Goal: Task Accomplishment & Management: Complete application form

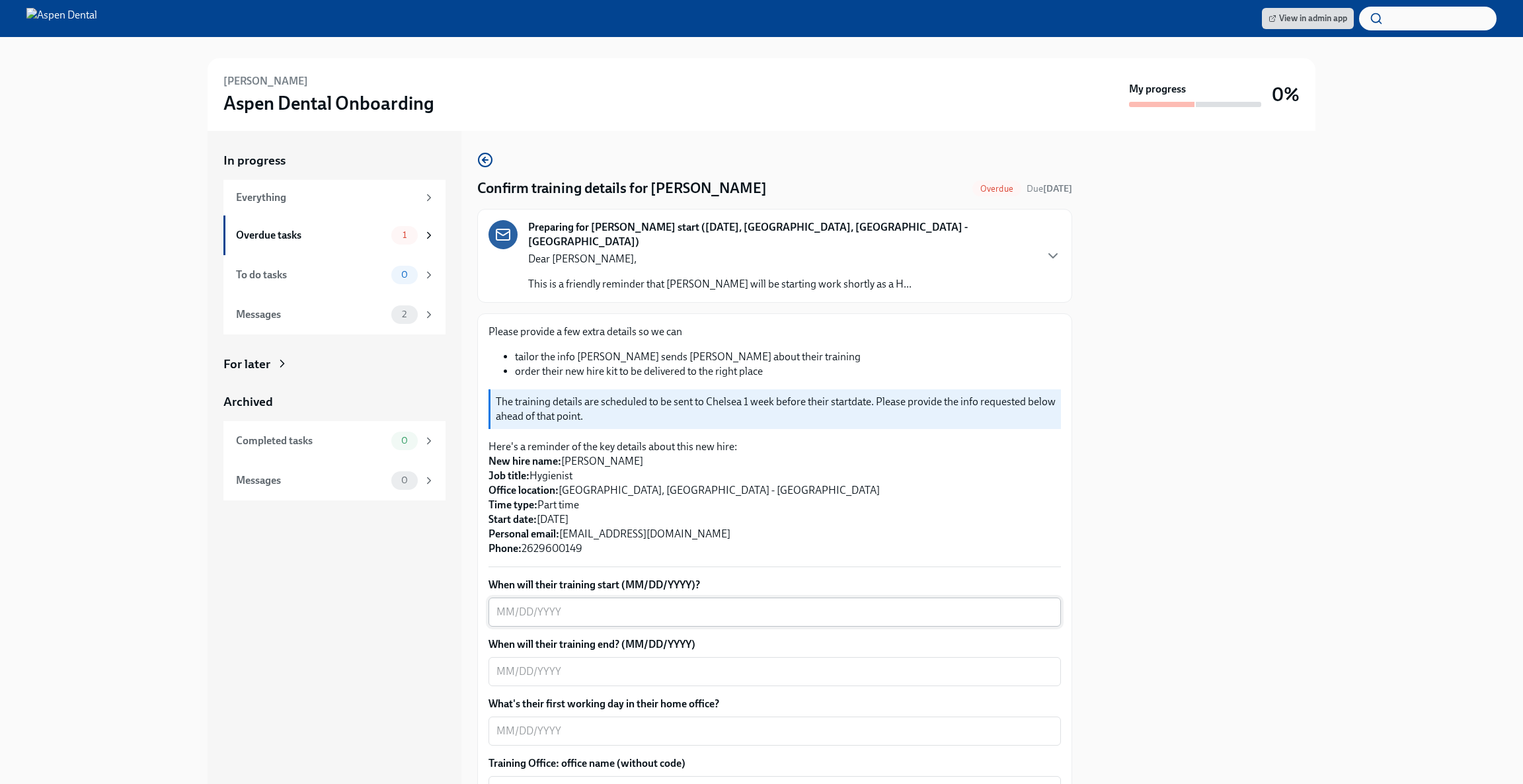
click at [638, 604] on textarea "When will their training start (MM/DD/YYYY)?" at bounding box center [774, 612] width 556 height 16
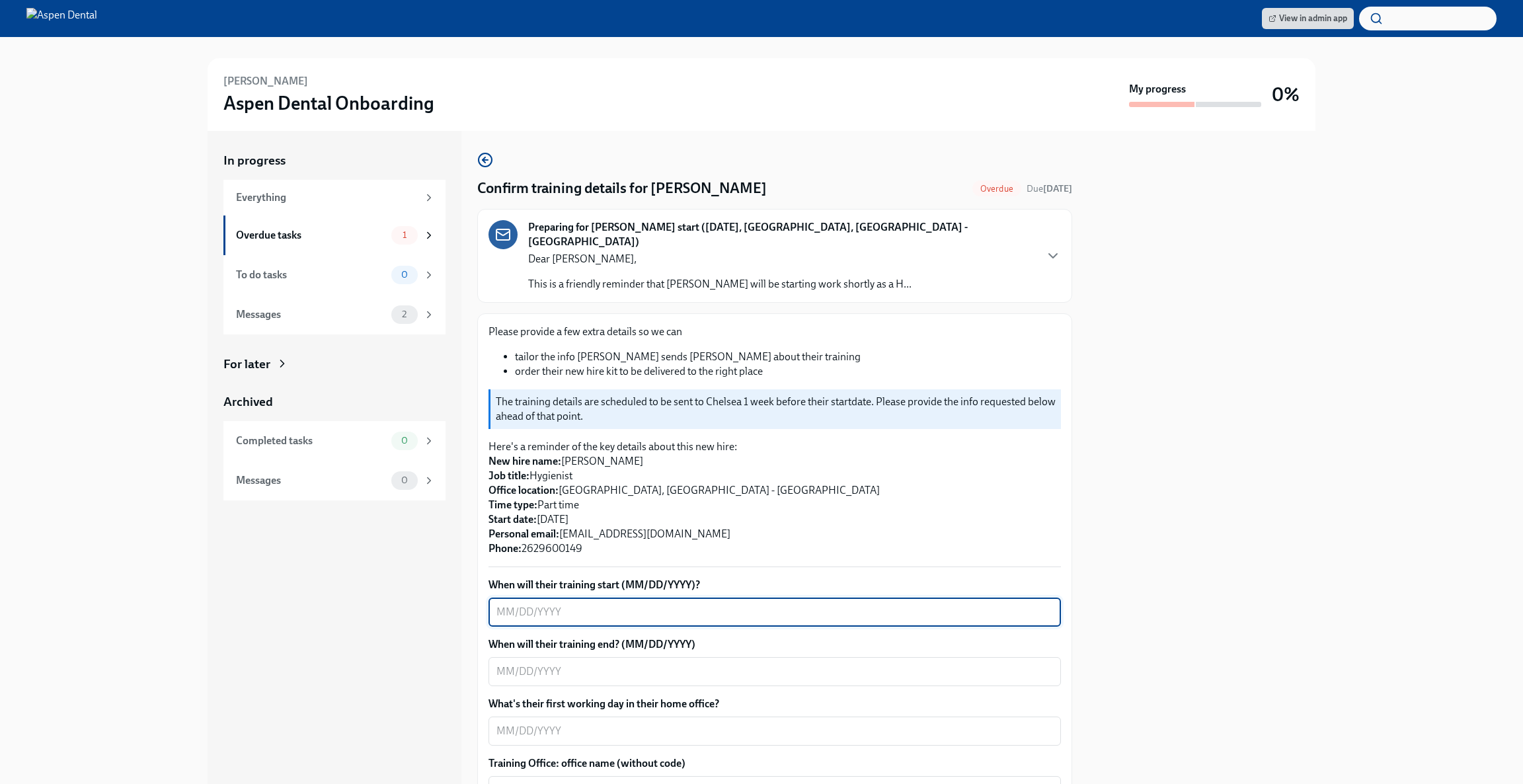
click at [649, 597] on div "x ​" at bounding box center [775, 611] width 572 height 29
click at [619, 604] on textarea "When will their training start (MM/DD/YYYY)?" at bounding box center [774, 612] width 556 height 16
type textarea "[DATE]"
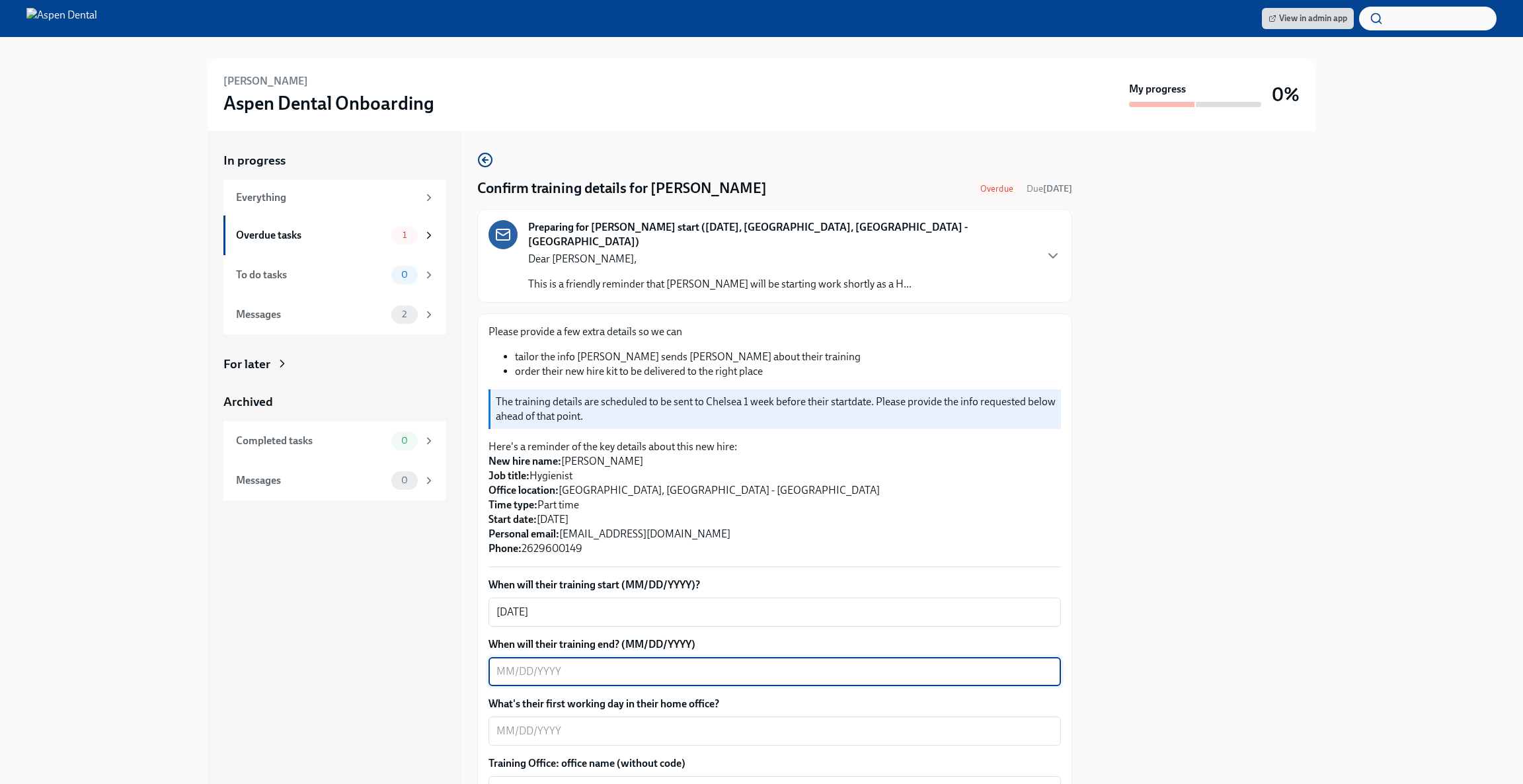
click at [611, 663] on textarea "When will their training end? (MM/DD/YYYY)" at bounding box center [774, 671] width 556 height 16
type textarea "[DATE]"
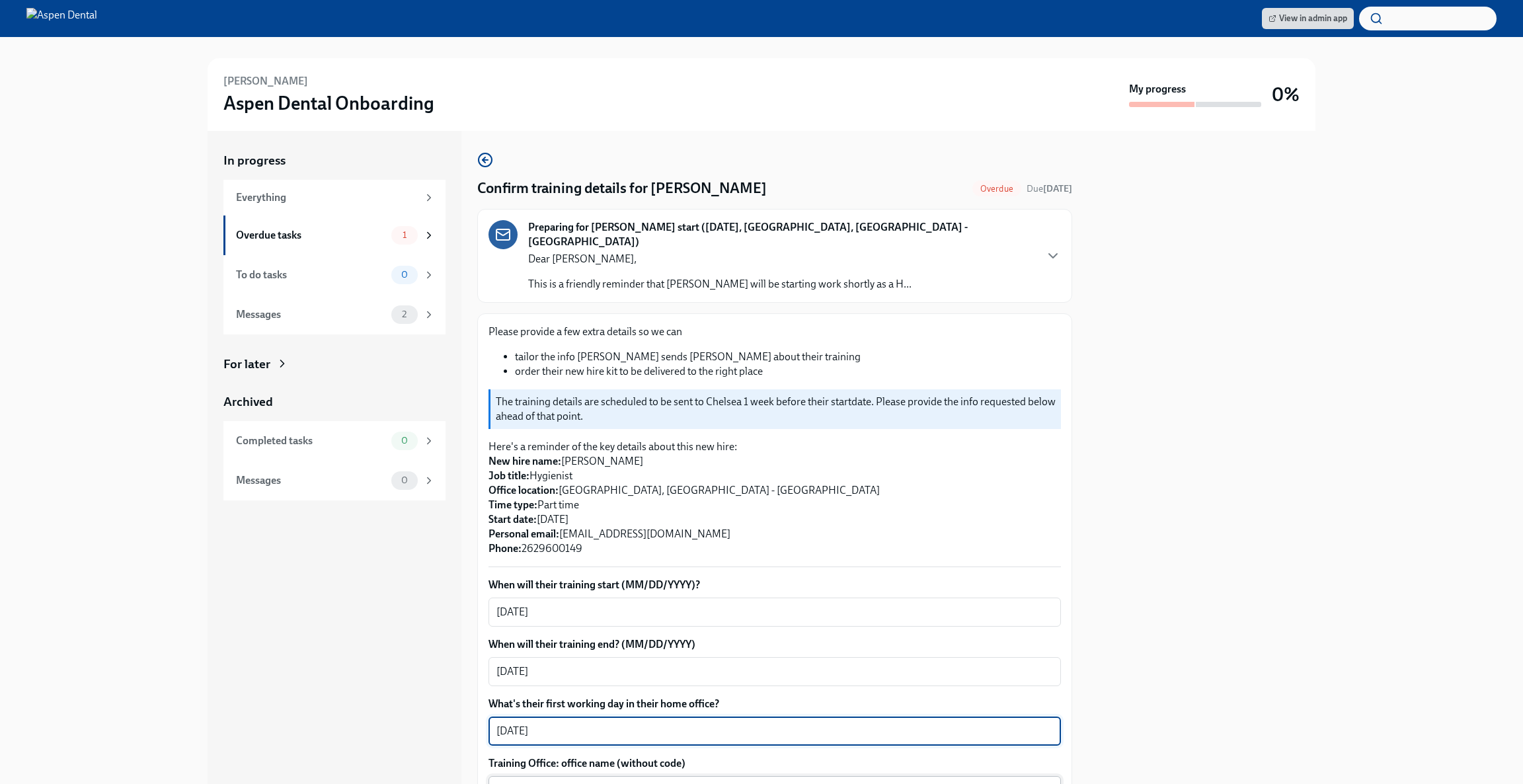
type textarea "[DATE]"
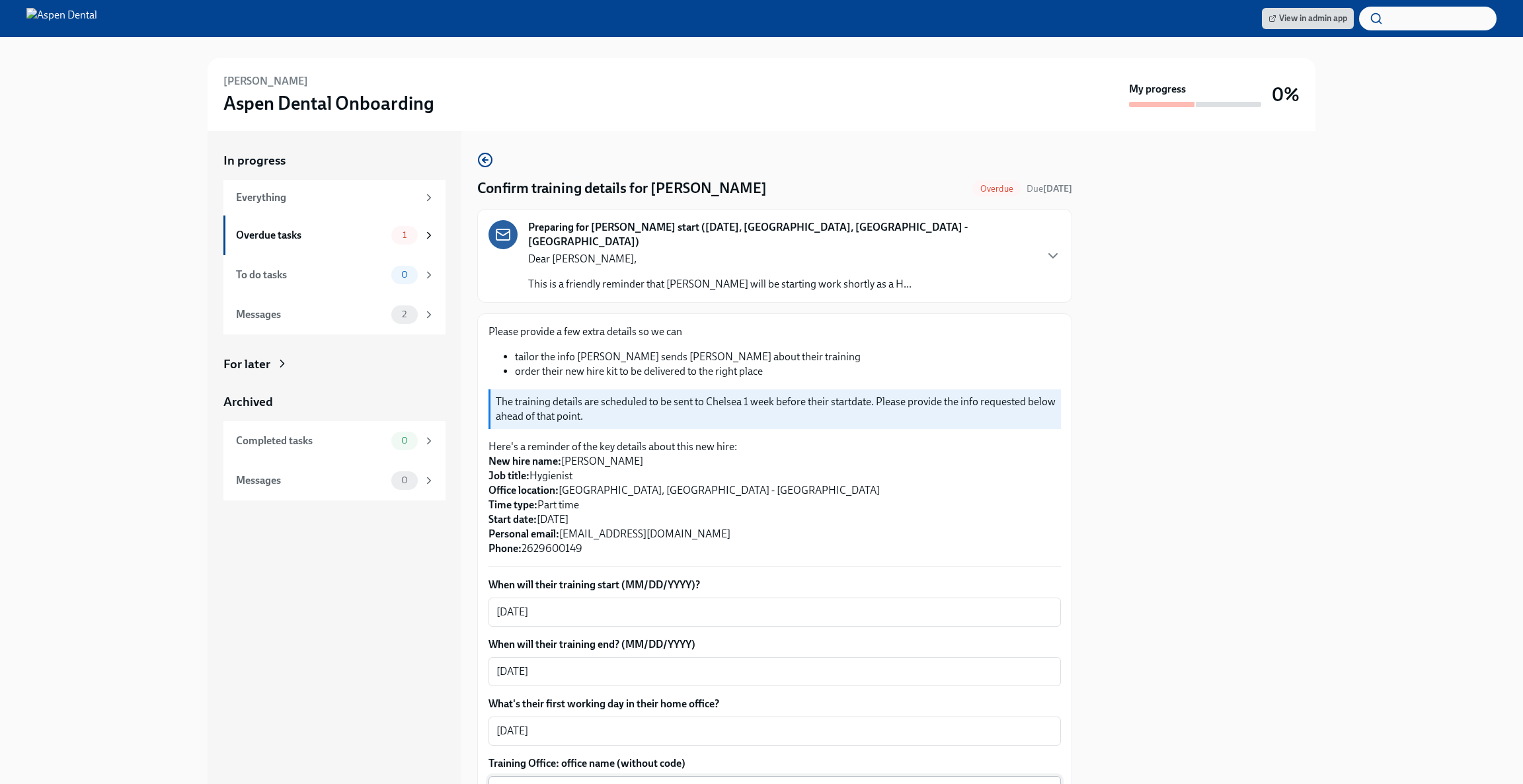
scroll to position [379, 0]
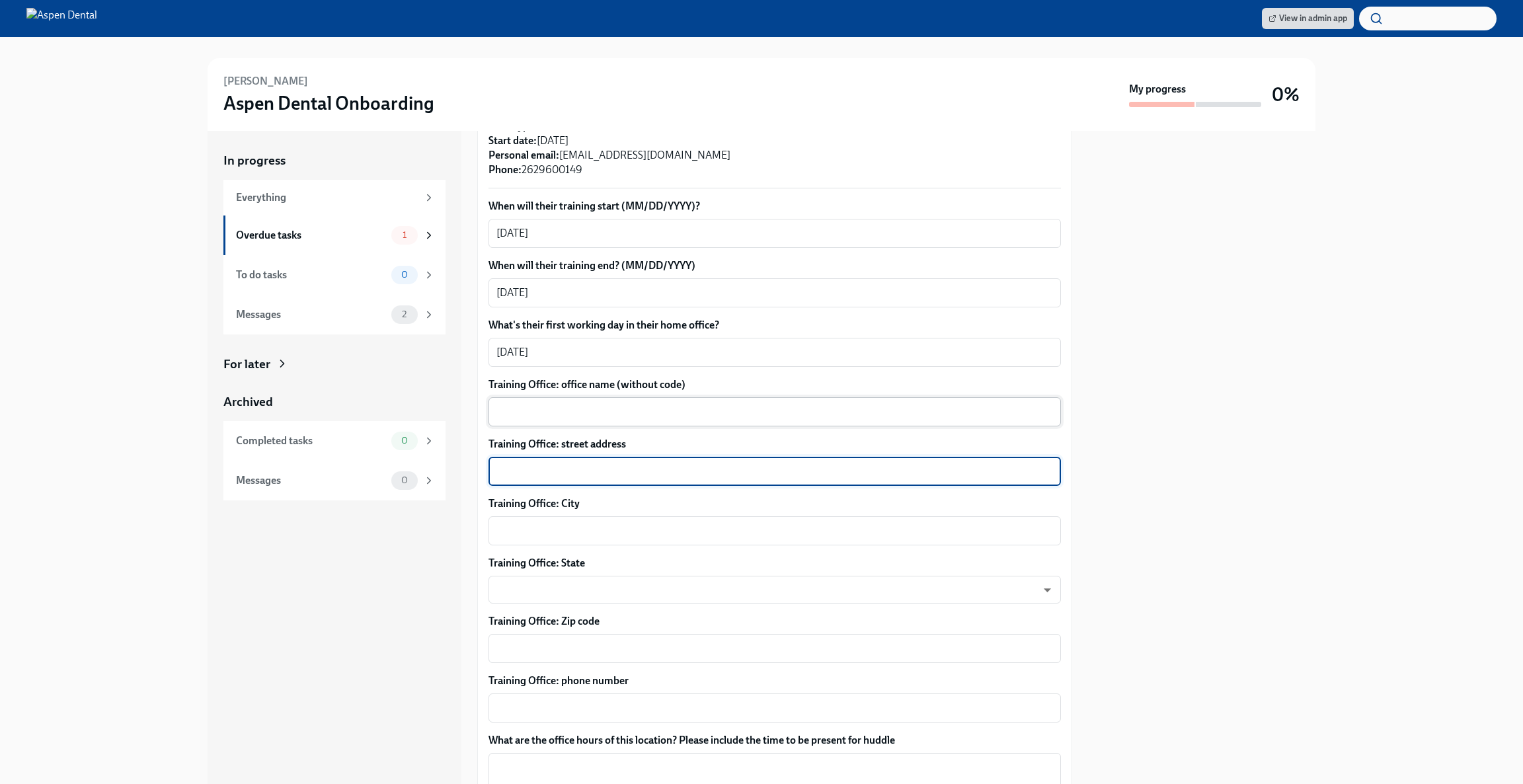
click at [706, 404] on textarea "Training Office: office name (without code)" at bounding box center [774, 411] width 556 height 16
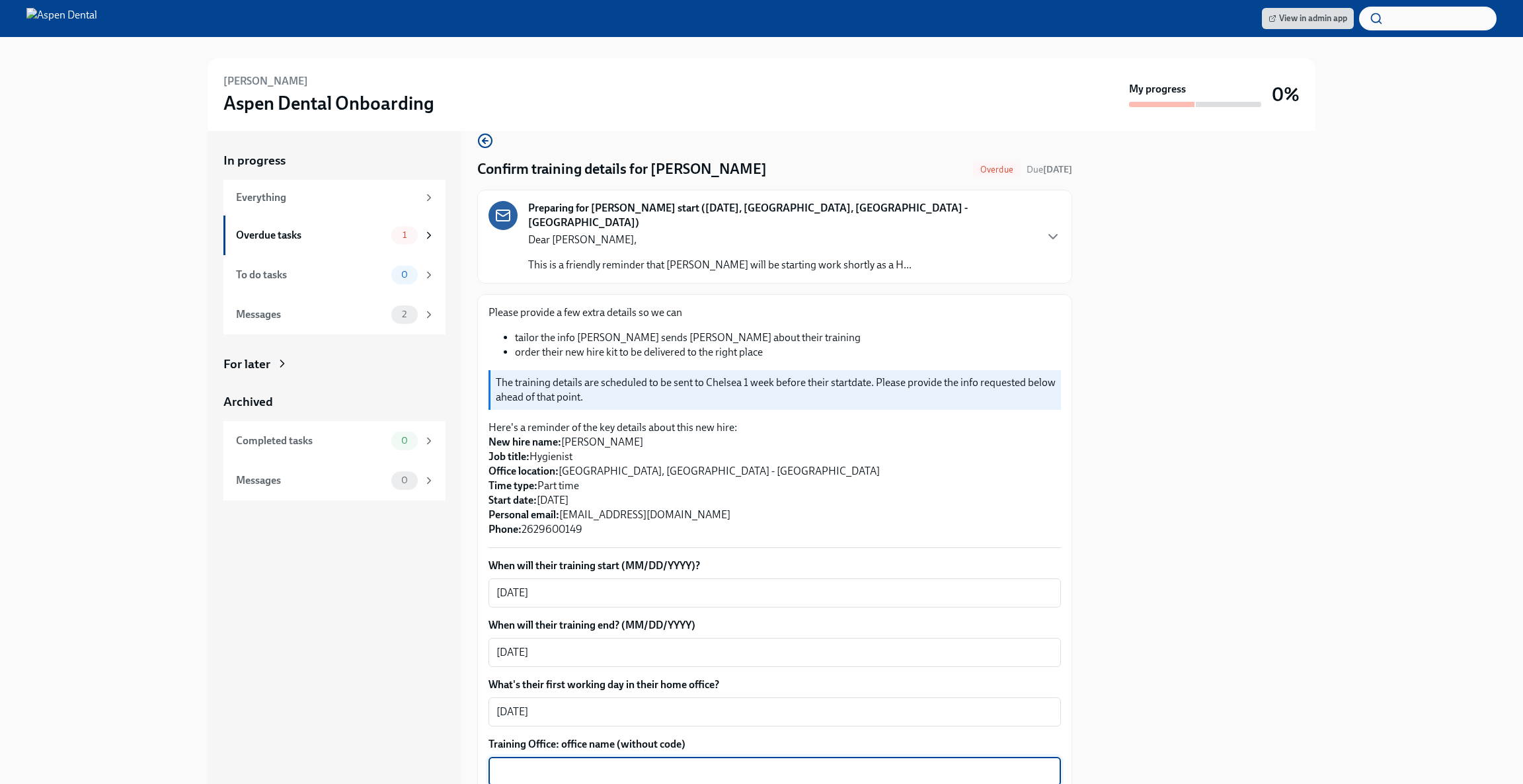
scroll to position [0, 0]
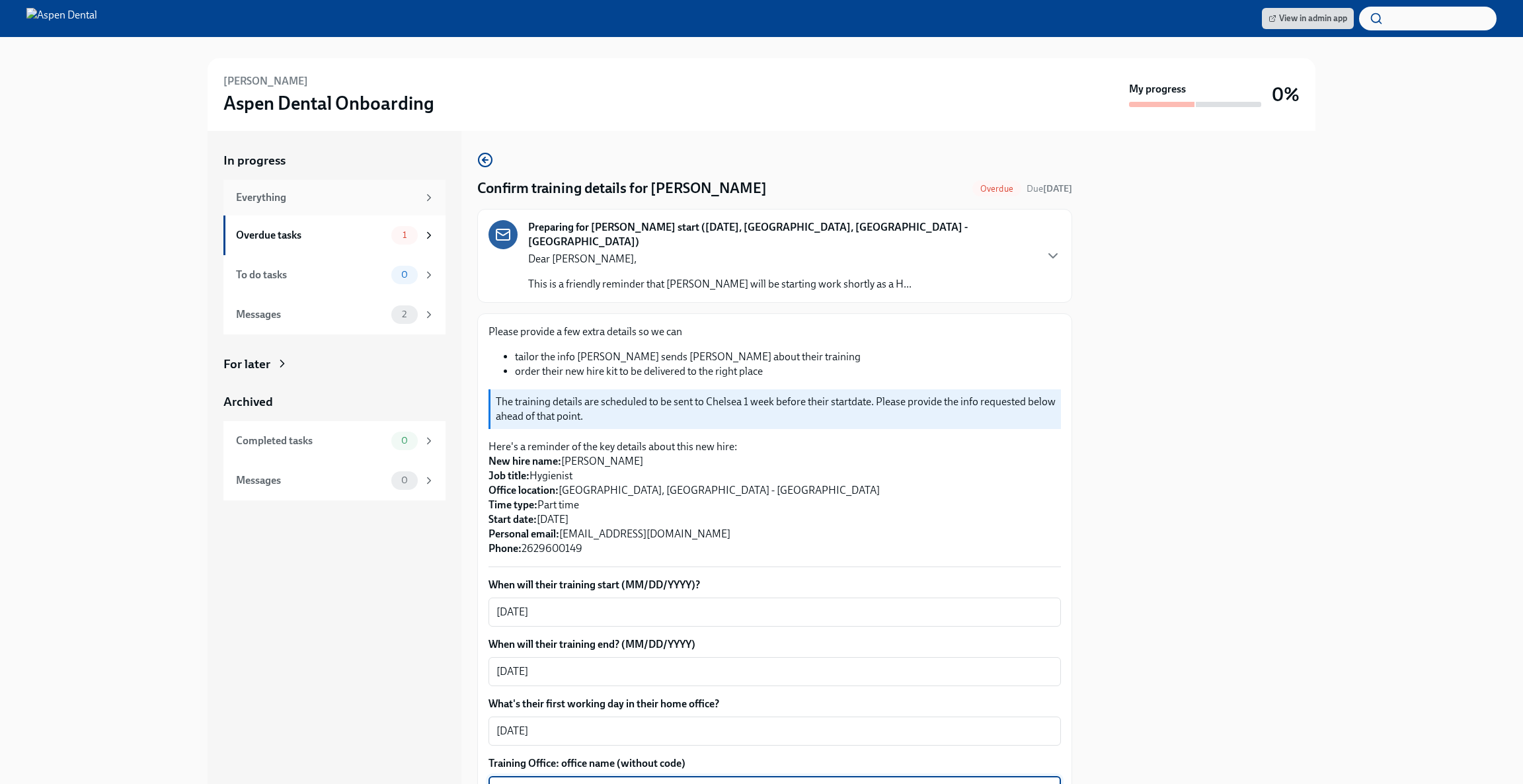
click at [298, 196] on div "Everything" at bounding box center [327, 198] width 182 height 15
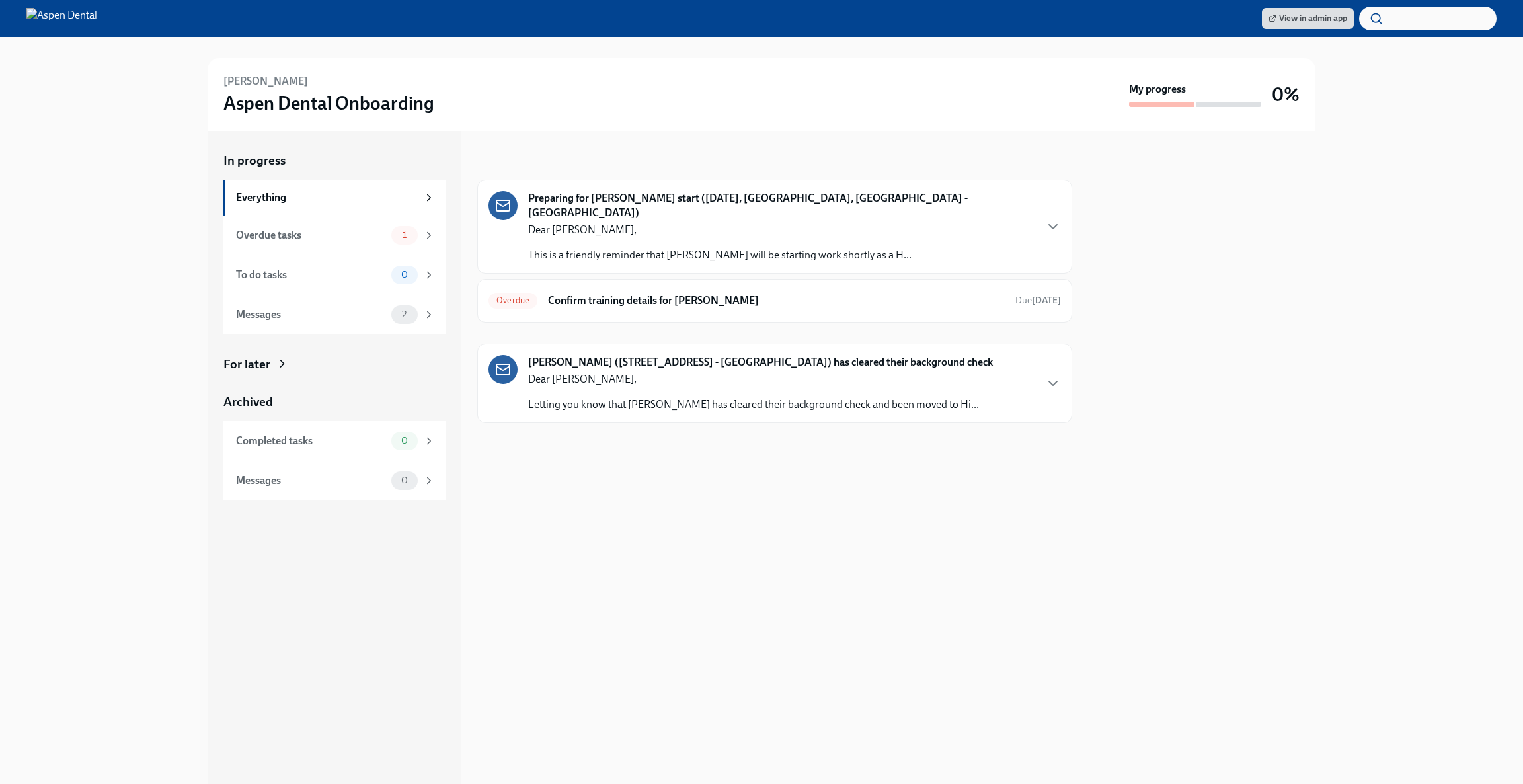
click at [601, 198] on strong "Preparing for [PERSON_NAME] start ([DATE], [GEOGRAPHIC_DATA], [GEOGRAPHIC_DATA]…" at bounding box center [781, 205] width 506 height 29
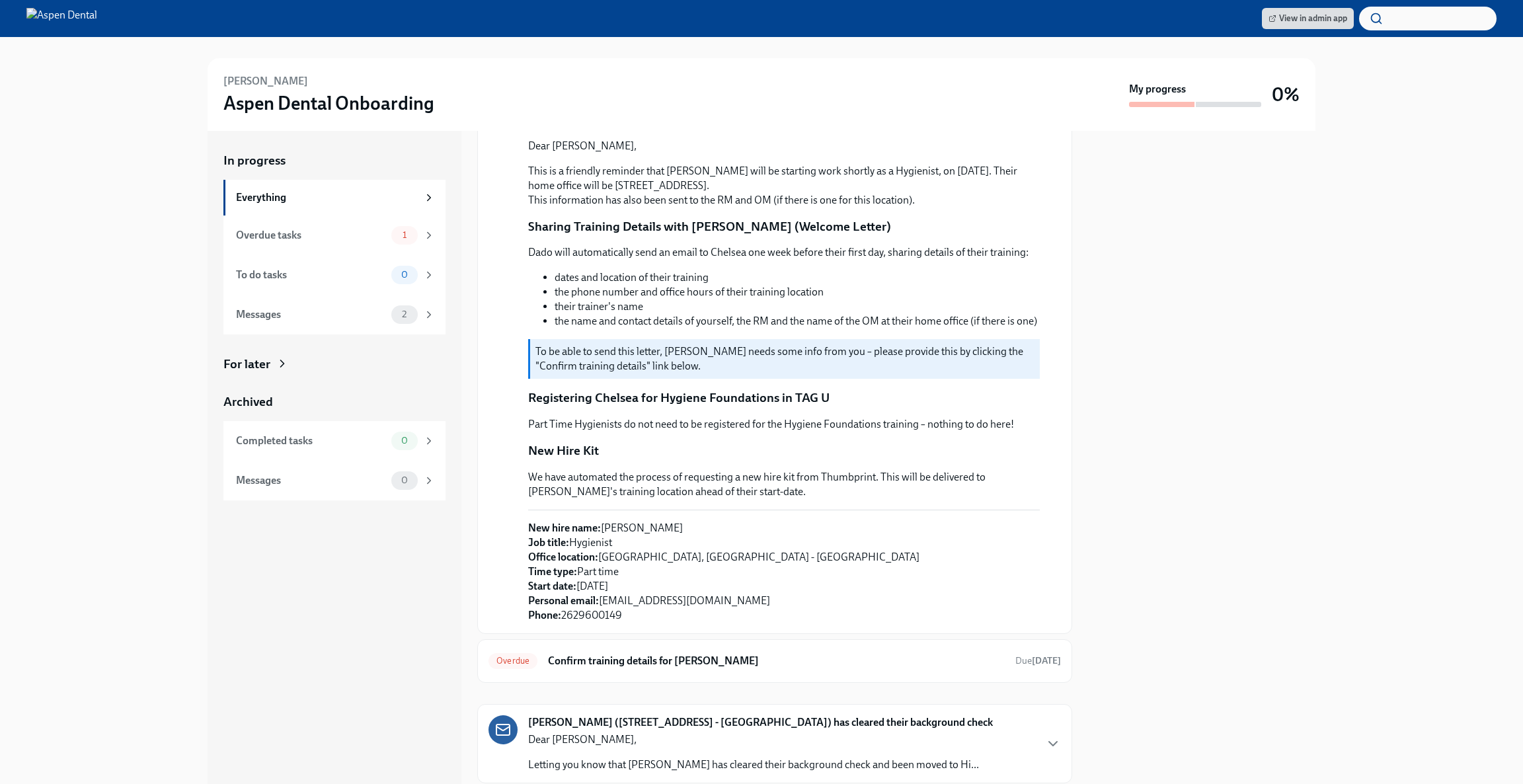
scroll to position [113, 0]
click at [292, 238] on div "Overdue tasks" at bounding box center [310, 235] width 150 height 15
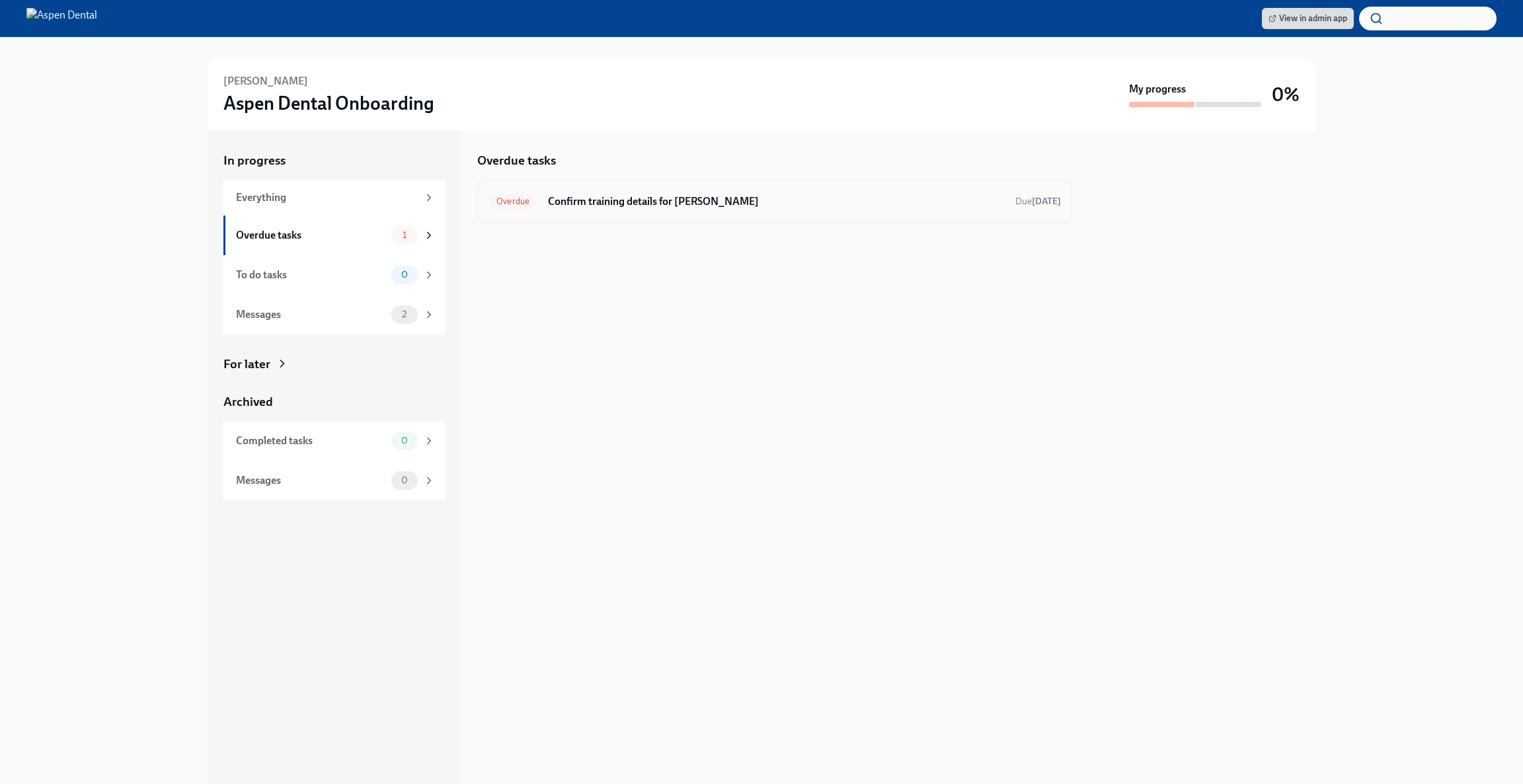
click at [631, 200] on h6 "Confirm training details for [PERSON_NAME]" at bounding box center [776, 201] width 457 height 15
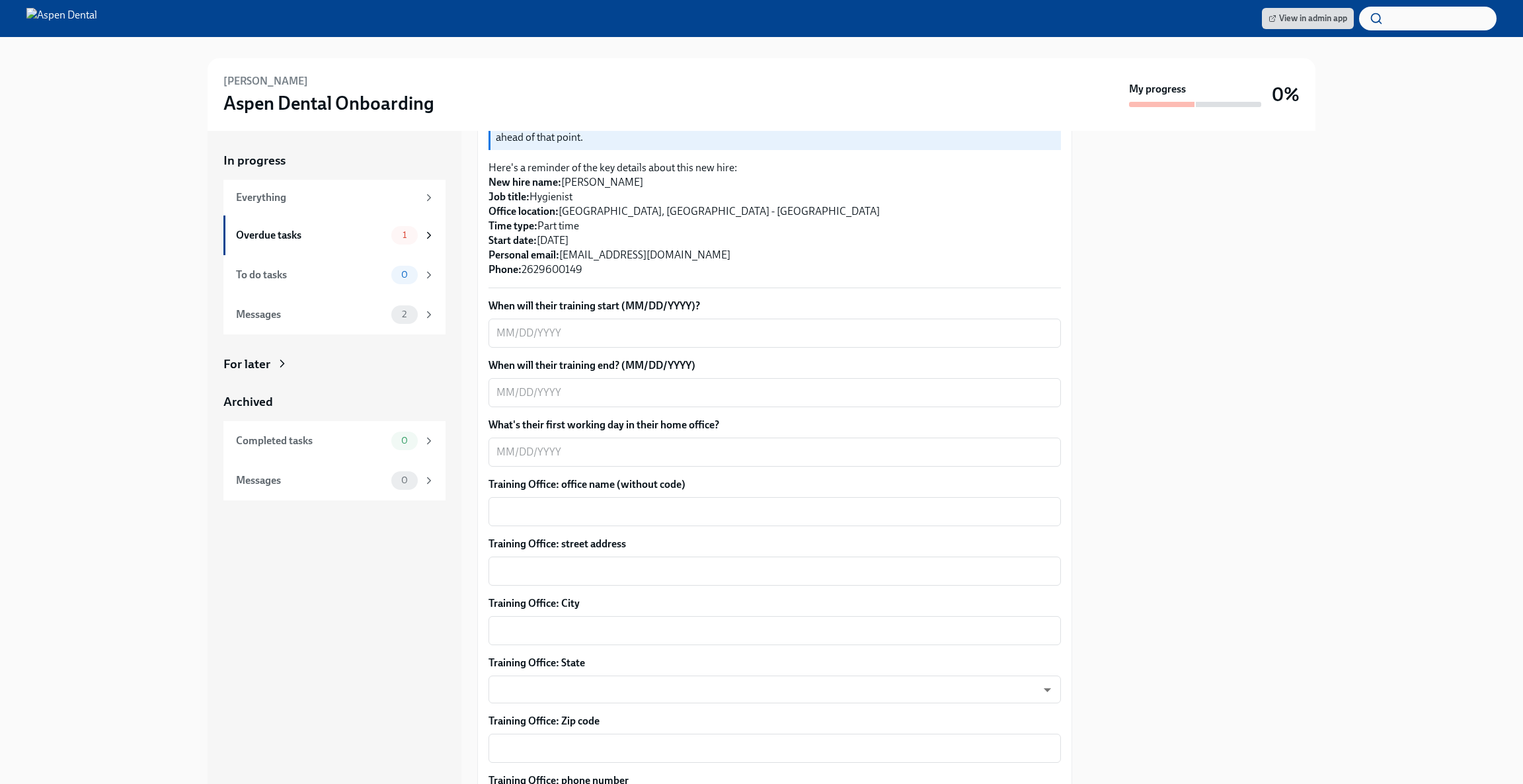
scroll to position [291, 0]
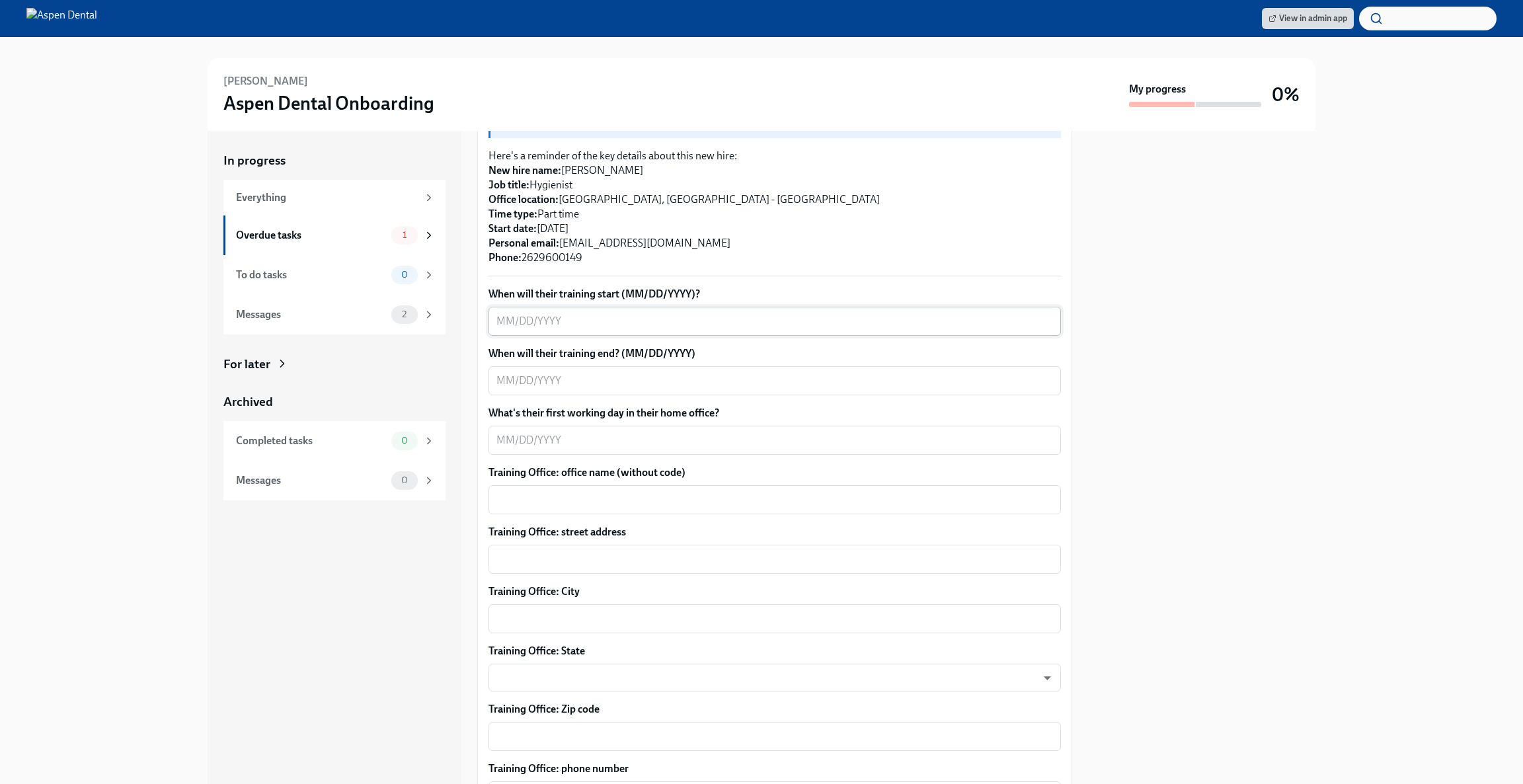
click at [725, 313] on textarea "When will their training start (MM/DD/YYYY)?" at bounding box center [774, 321] width 556 height 16
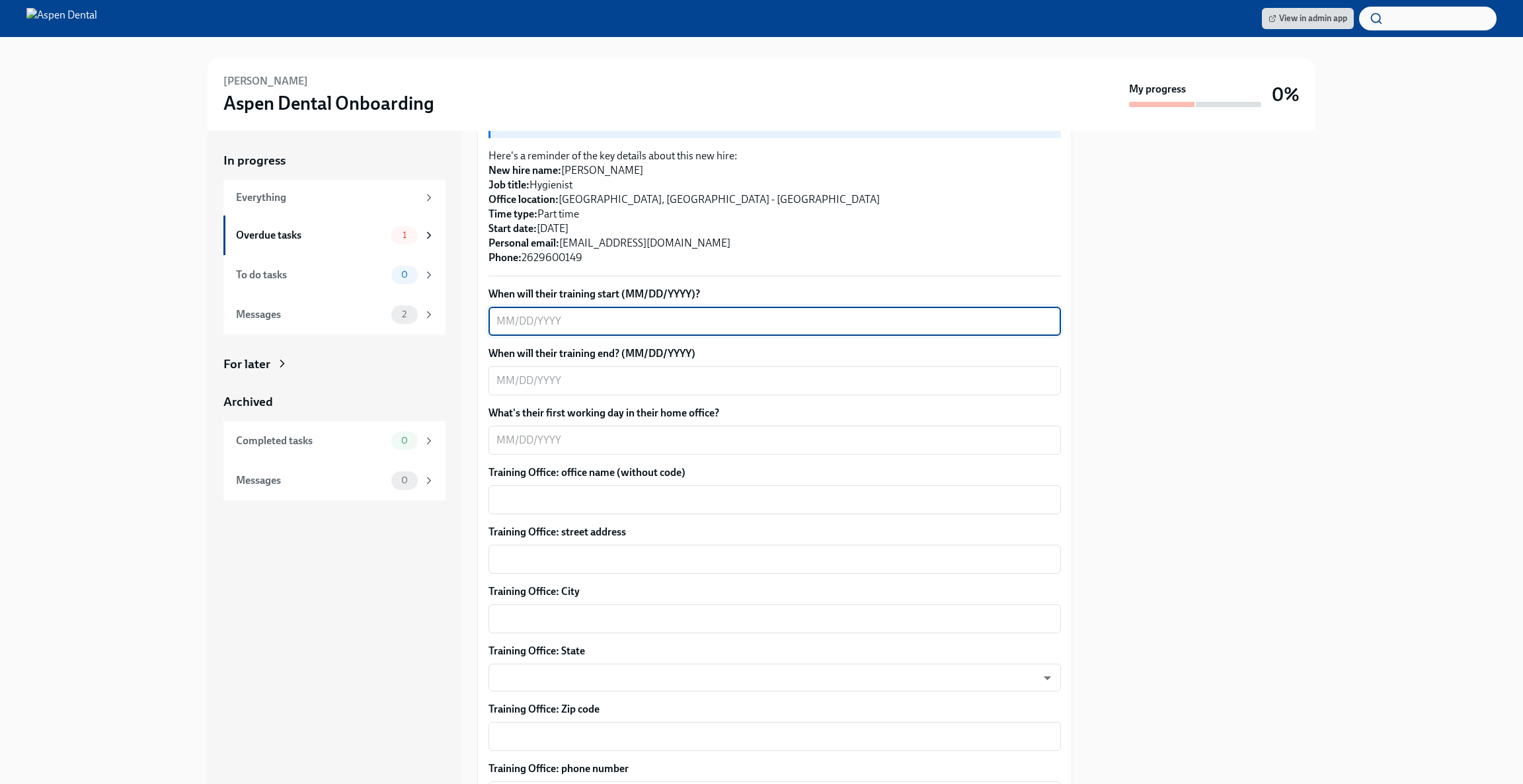
click at [551, 313] on textarea "When will their training start (MM/DD/YYYY)?" at bounding box center [774, 321] width 556 height 16
type textarea "[DATE]"
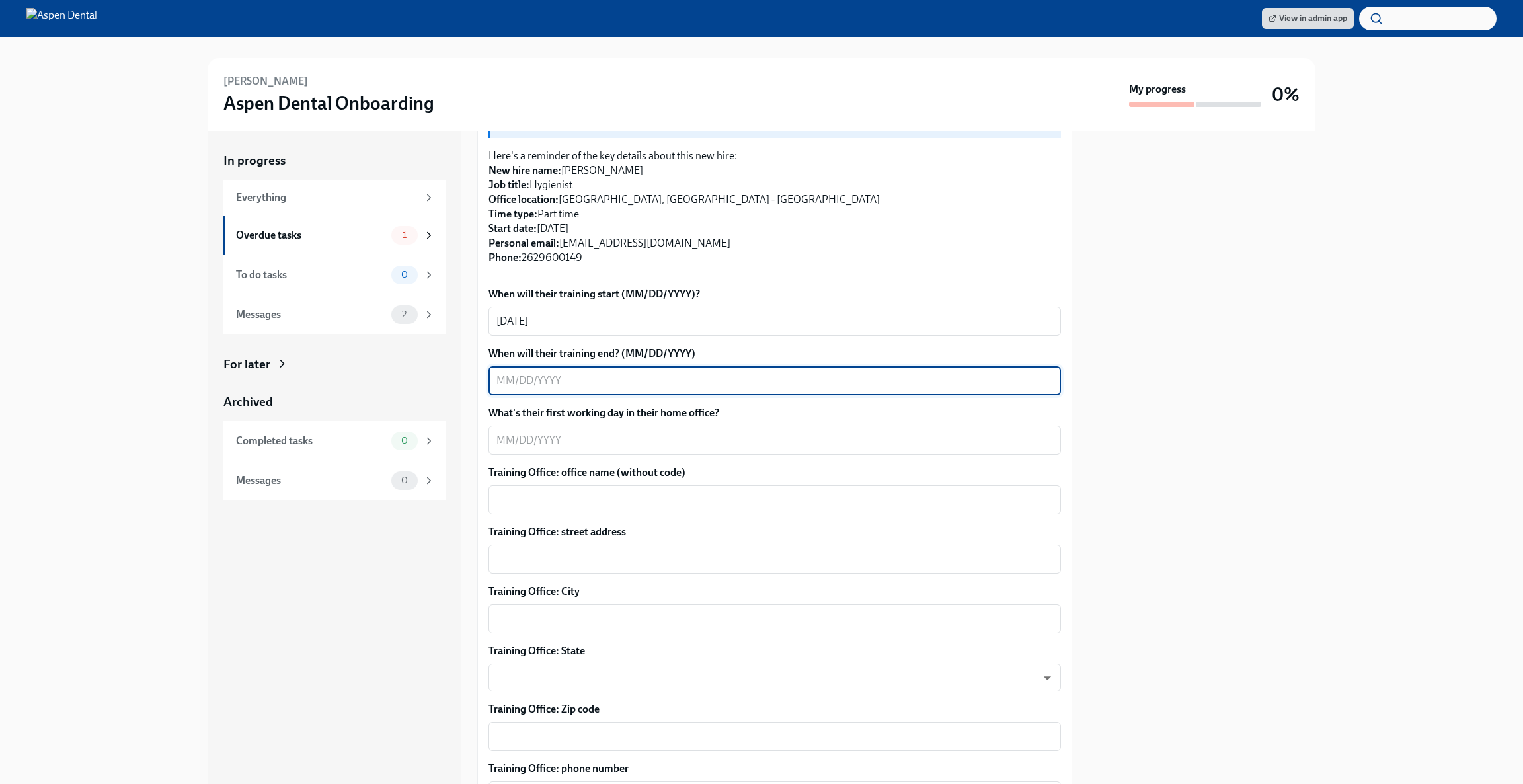
click at [672, 373] on textarea "When will their training end? (MM/DD/YYYY)" at bounding box center [774, 380] width 556 height 16
type textarea "[DATE]"
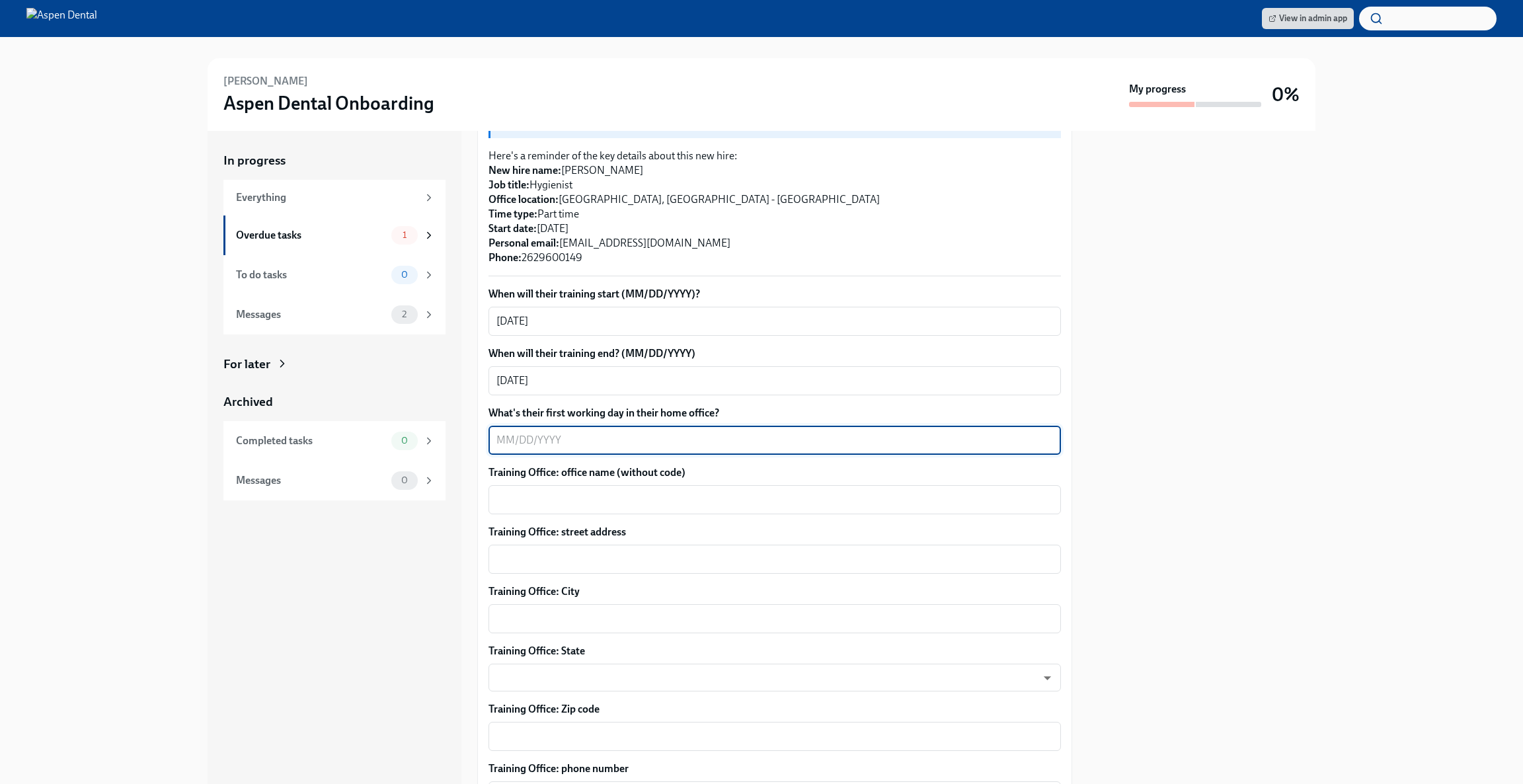
click at [688, 432] on textarea "What's their first working day in their home office?" at bounding box center [774, 440] width 556 height 16
type textarea "[DATE]"
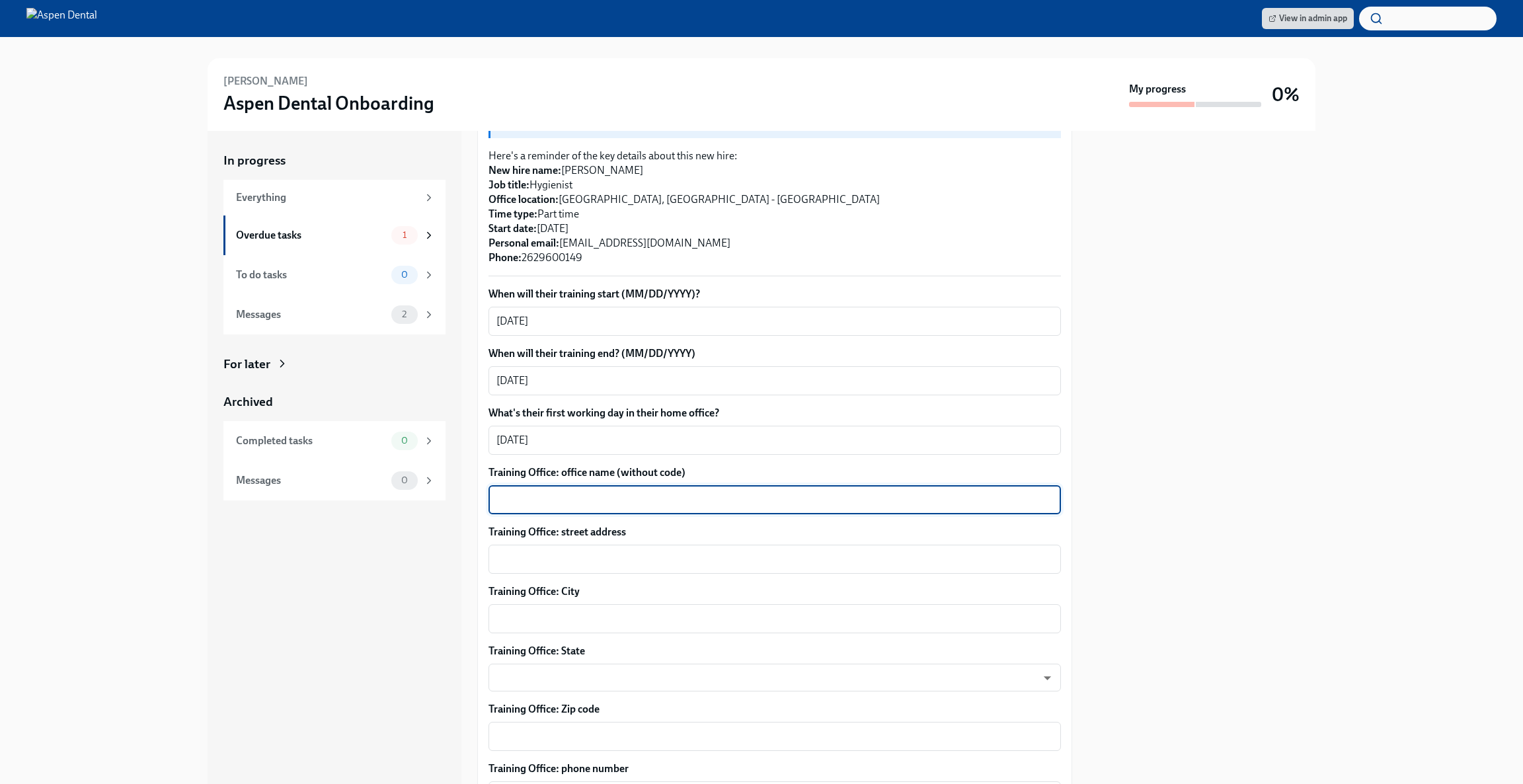
click at [697, 492] on textarea "Training Office: office name (without code)" at bounding box center [774, 499] width 556 height 16
click at [625, 492] on textarea "Training Office: office name (without code)" at bounding box center [774, 499] width 556 height 16
type textarea "[GEOGRAPHIC_DATA]"
click at [610, 553] on div "x ​" at bounding box center [775, 558] width 572 height 29
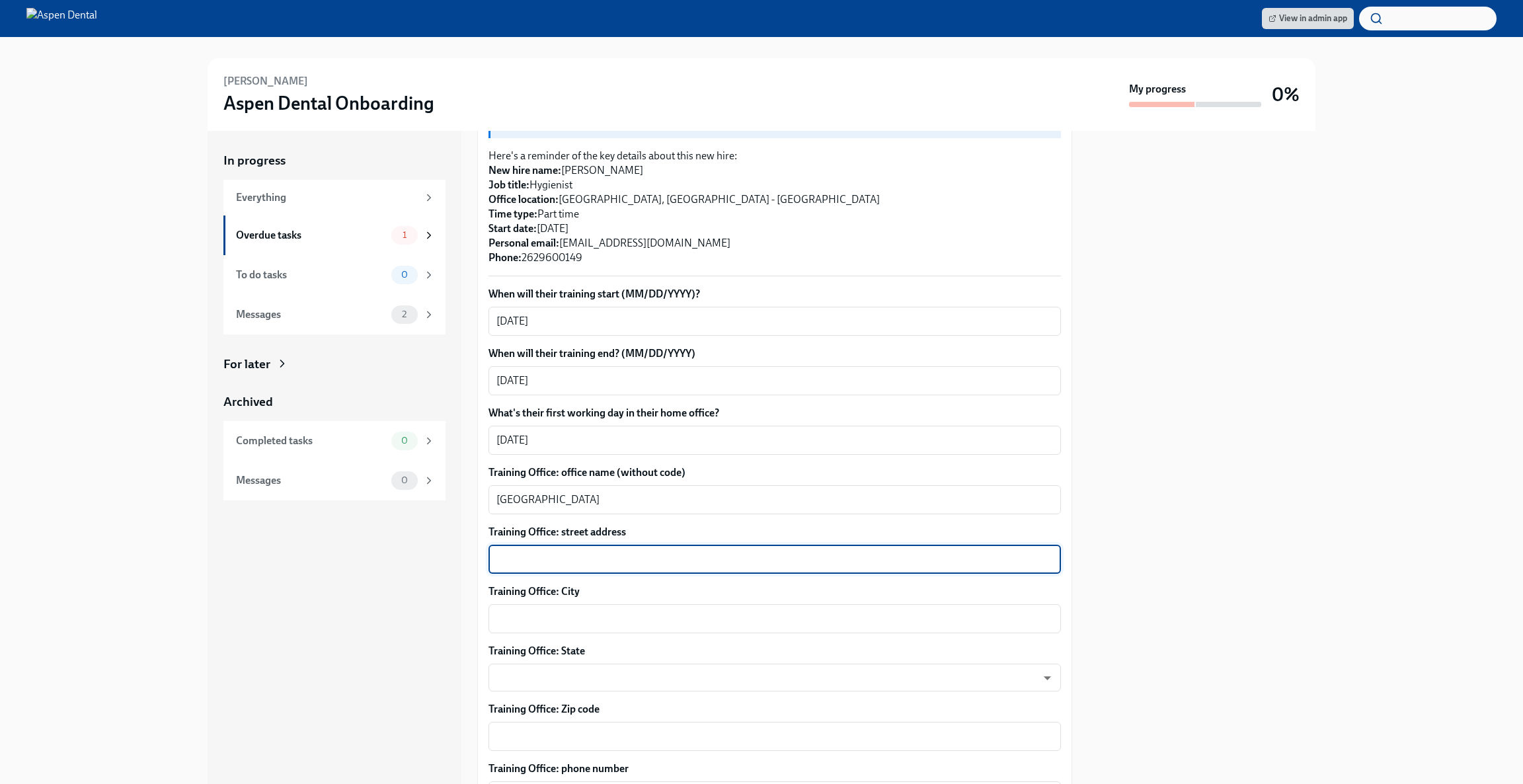
paste textarea "[STREET_ADDRESS]"
type textarea "[STREET_ADDRESS]"
click at [556, 611] on textarea "Training Office: City" at bounding box center [774, 618] width 556 height 16
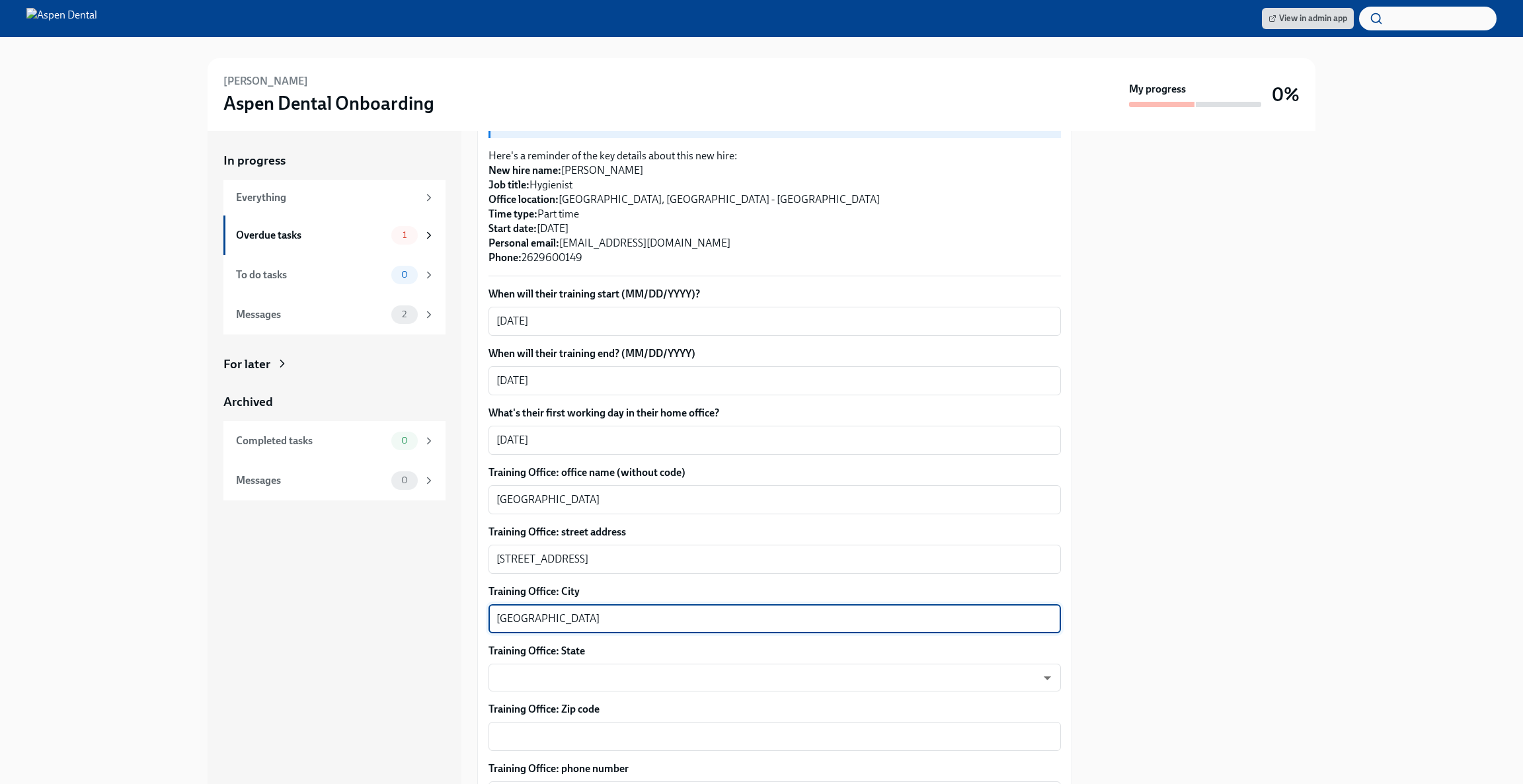
type textarea "[GEOGRAPHIC_DATA]"
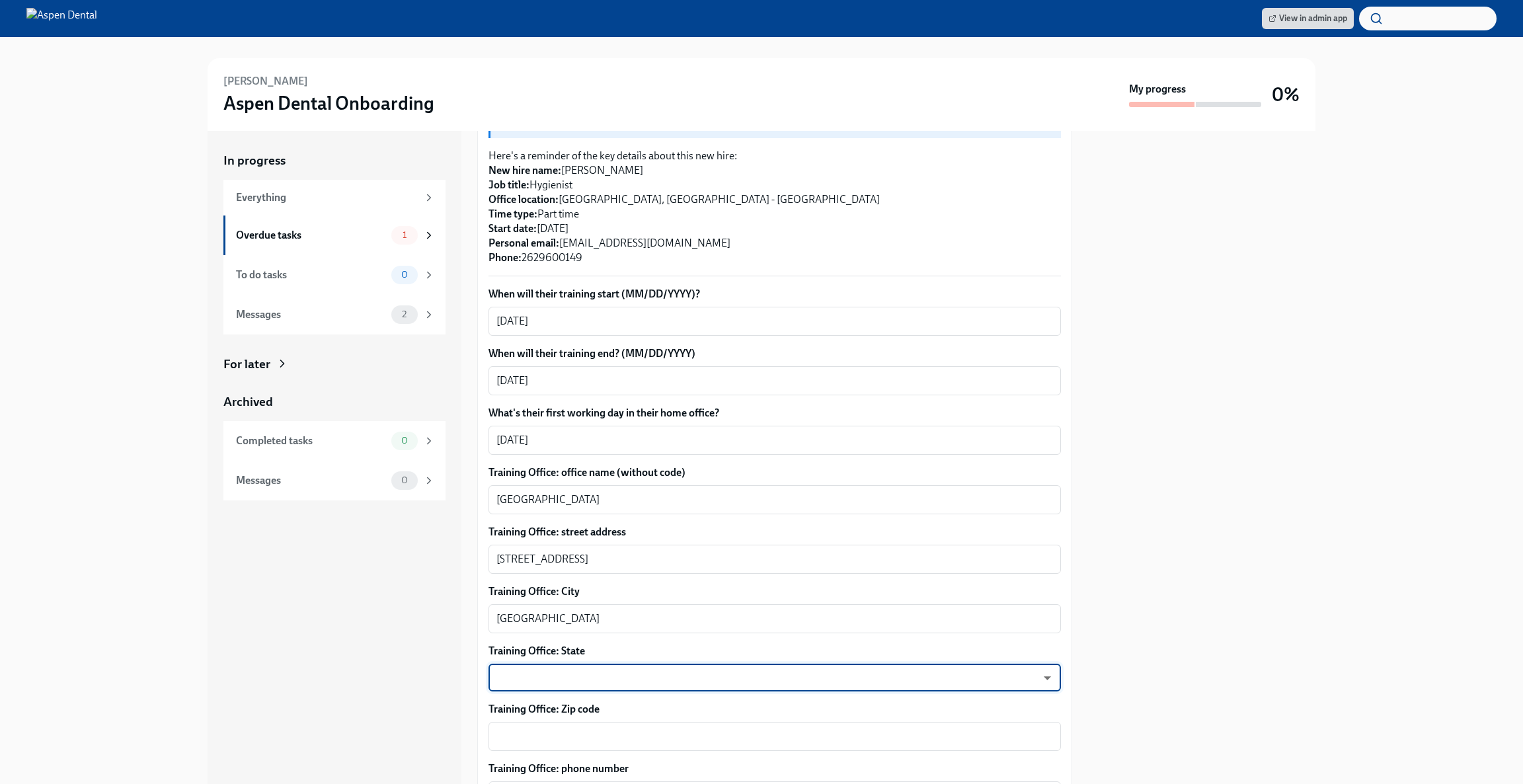
click at [1031, 669] on body "View in admin app [PERSON_NAME] Aspen Dental Onboarding My progress 0% In progr…" at bounding box center [762, 392] width 1523 height 784
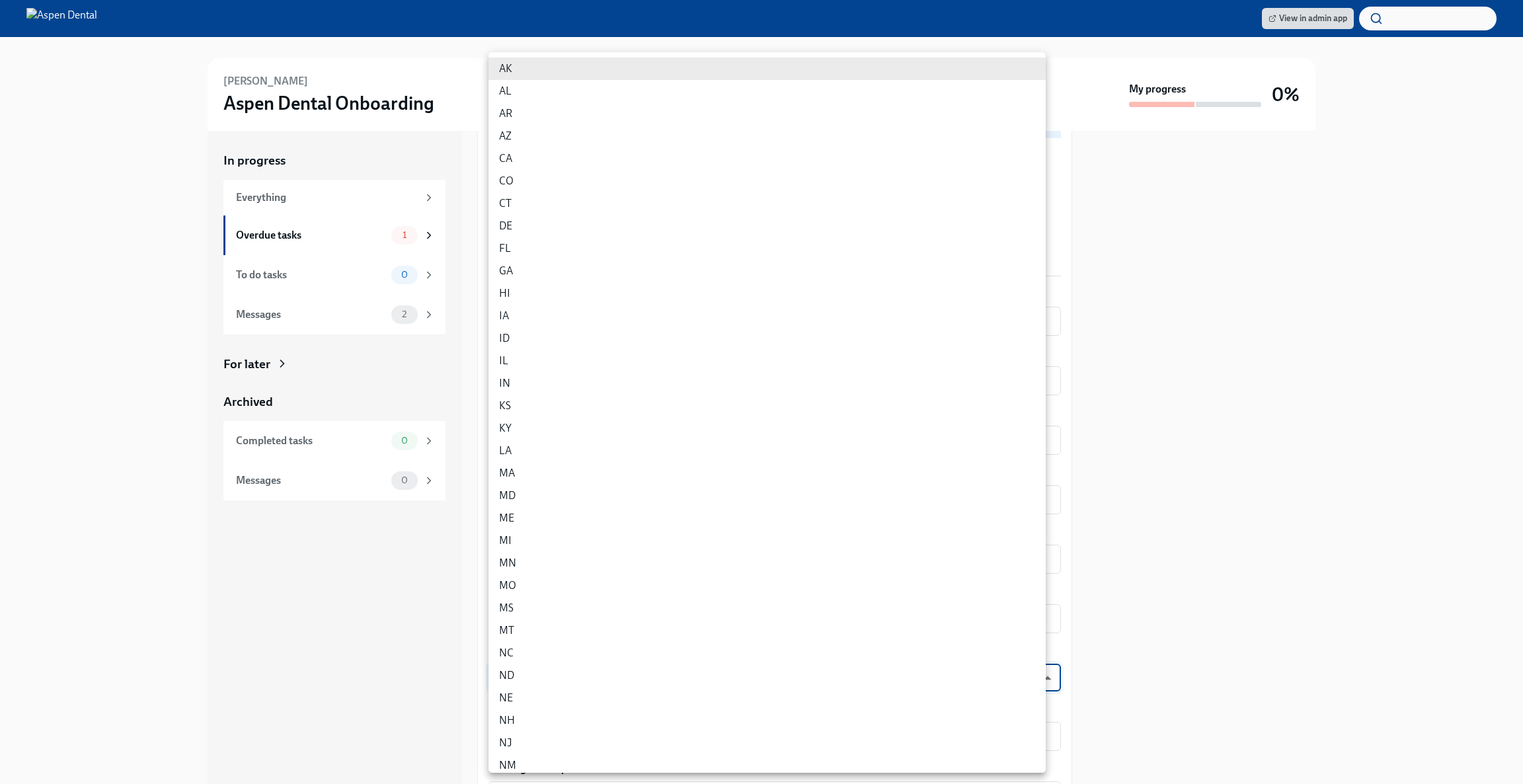
scroll to position [413, 0]
click at [732, 710] on li "WI" at bounding box center [767, 712] width 557 height 23
type input "vAMdF2BSm"
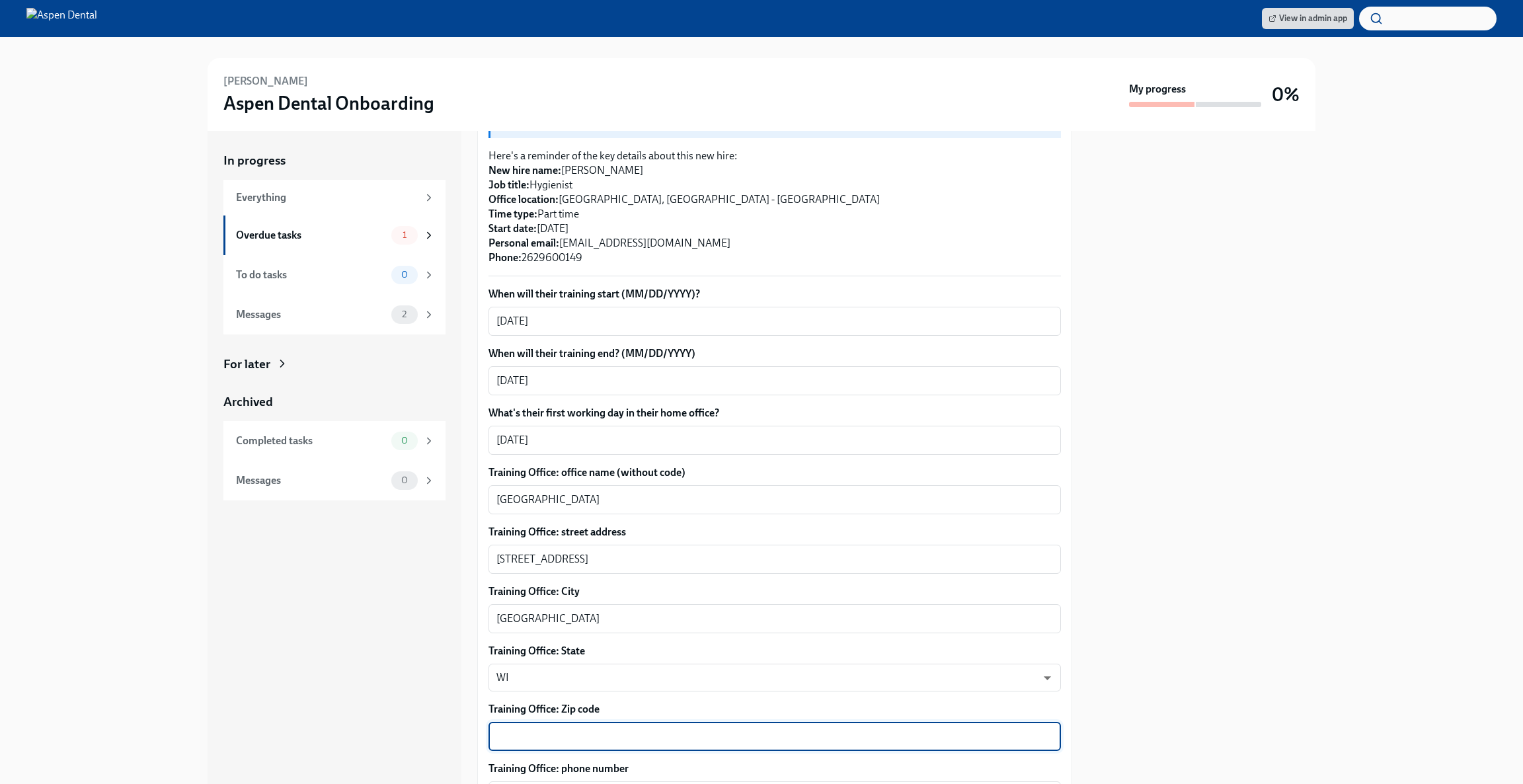
click at [632, 728] on textarea "Training Office: Zip code" at bounding box center [774, 736] width 556 height 16
paste textarea "53158"
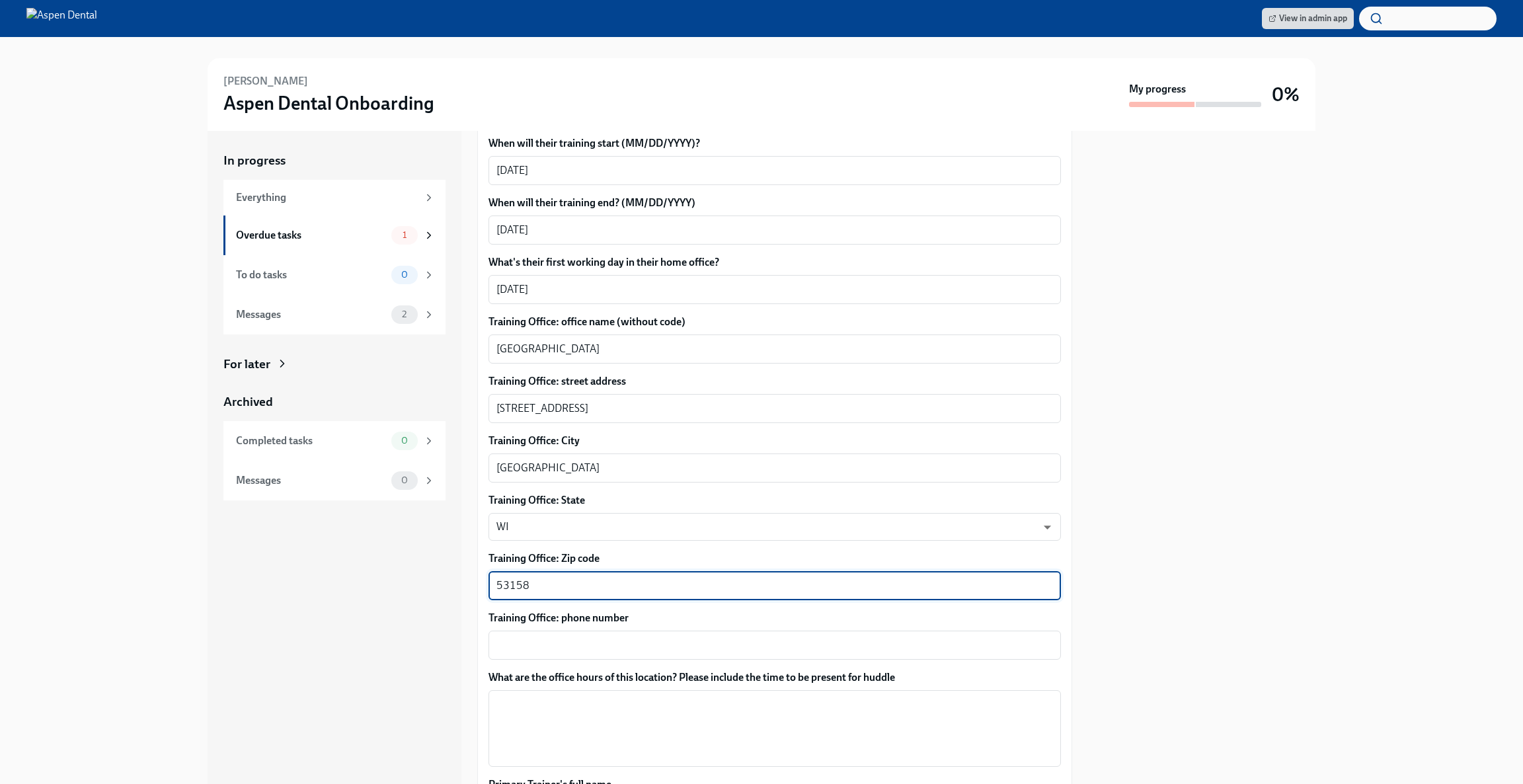
scroll to position [443, 0]
type textarea "53158"
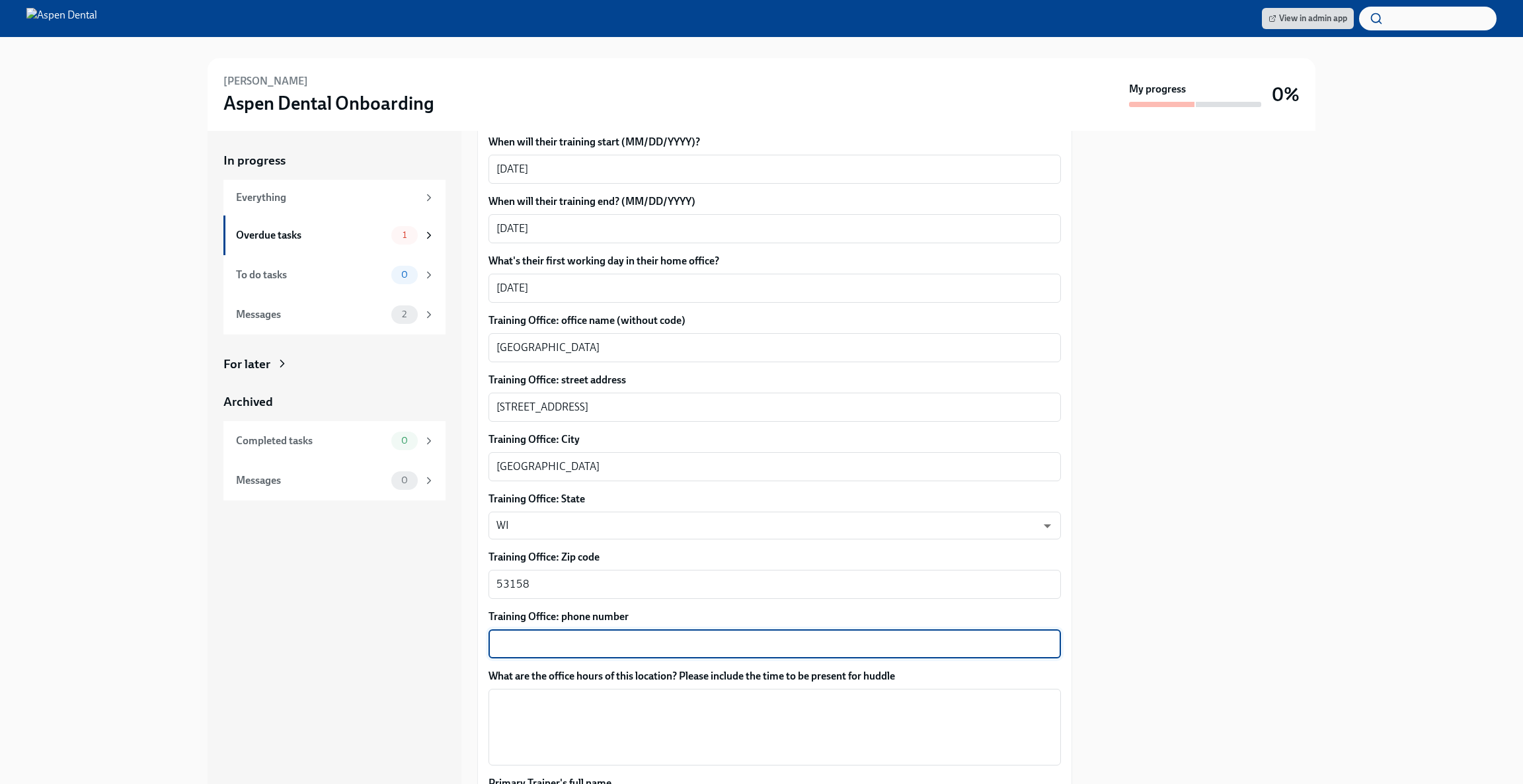
paste textarea "[PHONE_NUMBER]"
type textarea "[PHONE_NUMBER]"
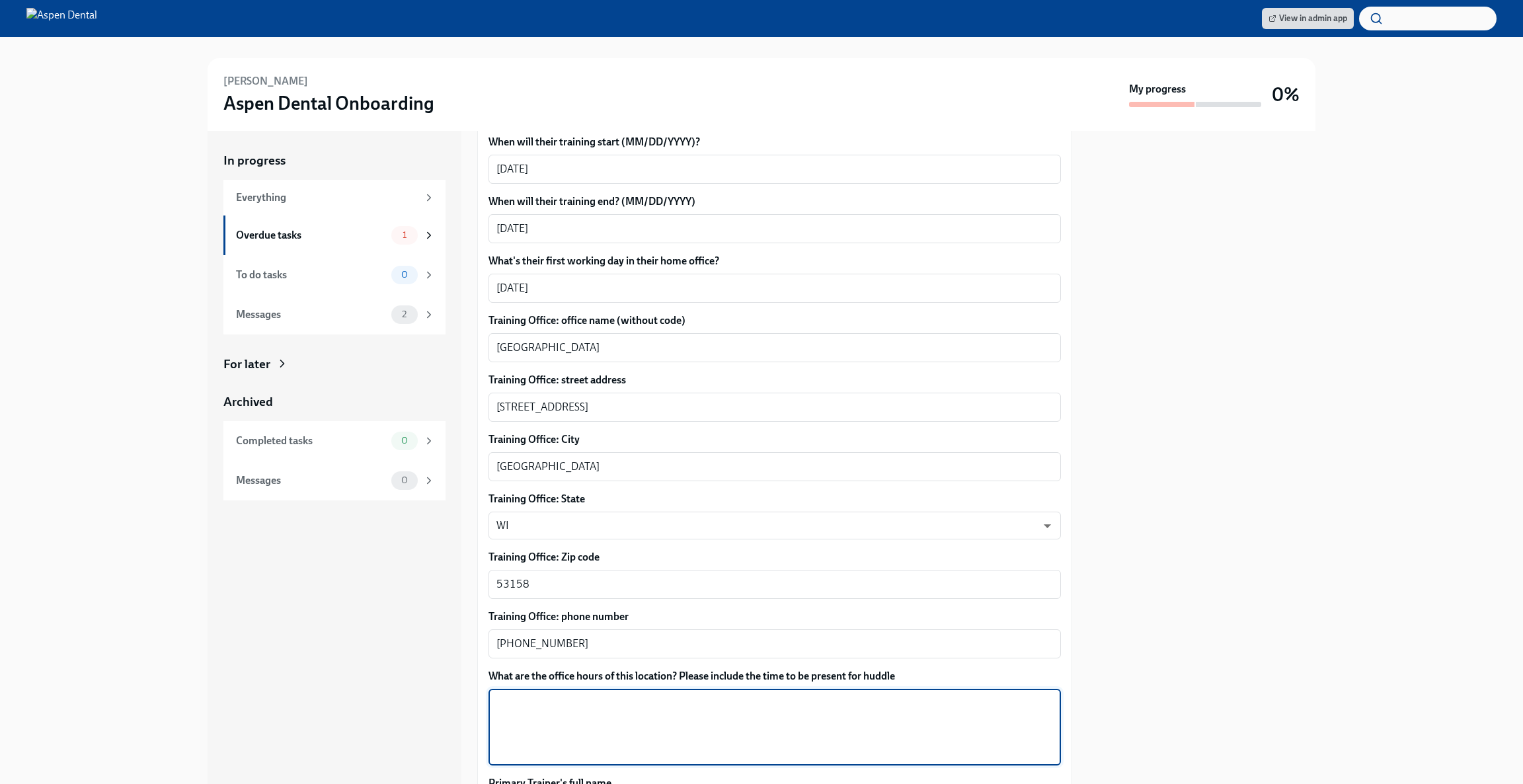
click at [558, 697] on textarea "What are the office hours of this location? Please include the time to be prese…" at bounding box center [774, 727] width 556 height 64
click at [586, 695] on textarea "[DATE] - [DATE] 9:00-5:00" at bounding box center [774, 727] width 556 height 64
click at [644, 695] on textarea "[DATE] - [DATE] 7:00-5:00" at bounding box center [774, 727] width 556 height 64
click at [608, 704] on textarea "[DATE] - [DATE] 7:00-5:00 [DATE] 7:00-12:00" at bounding box center [774, 727] width 556 height 64
click at [695, 721] on textarea "[DATE] - [DATE] 7:00-5:00 [DATE] 7:00-12:00 Your first day will be at your home…" at bounding box center [774, 727] width 556 height 64
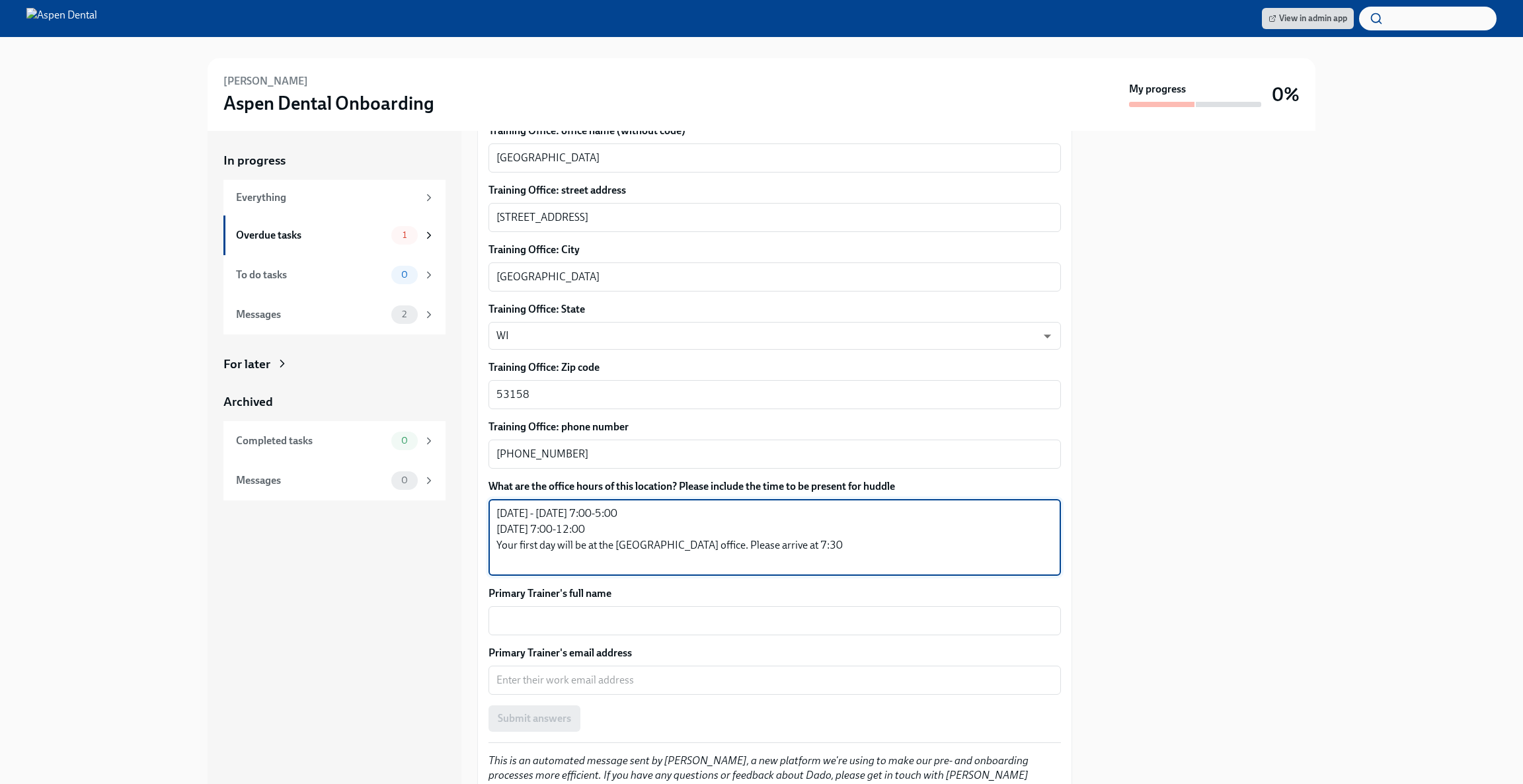
scroll to position [636, 0]
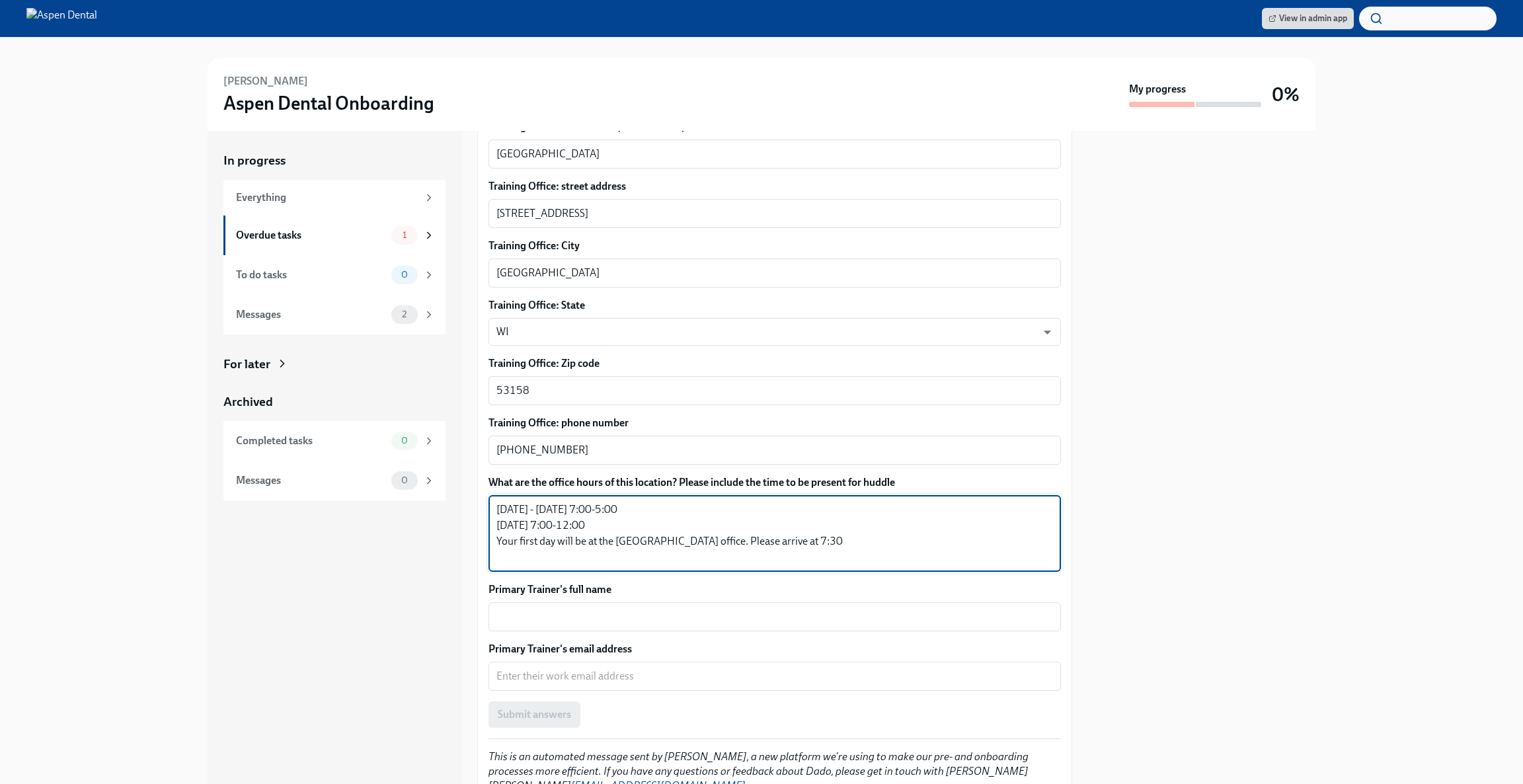
type textarea "[DATE] - [DATE] 7:00-5:00 [DATE] 7:00-12:00 Your first day will be at the [GEOG…"
click at [739, 609] on textarea "Primary Trainer's full name" at bounding box center [774, 617] width 556 height 16
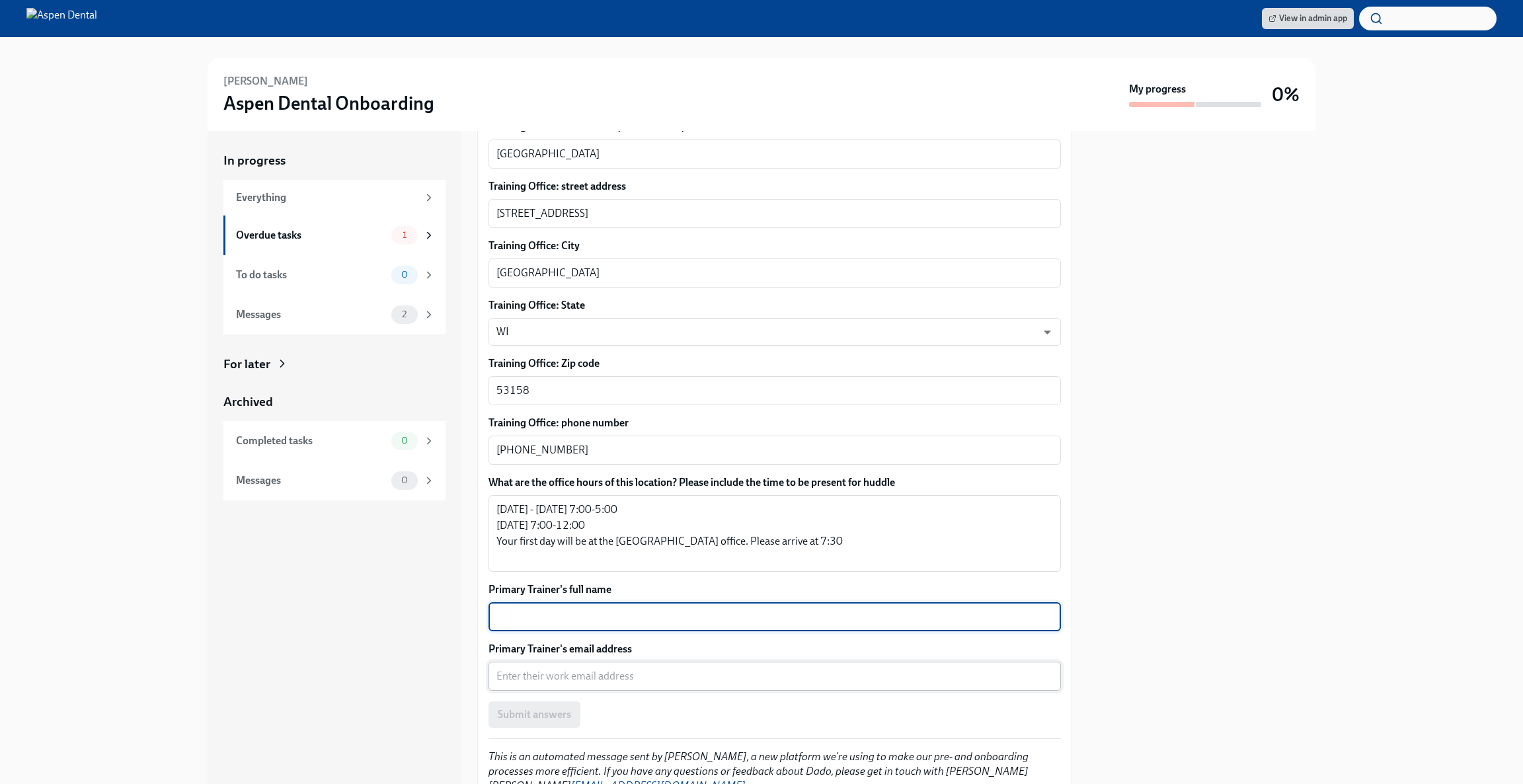
click at [725, 668] on textarea "Primary Trainer's email address" at bounding box center [774, 676] width 556 height 16
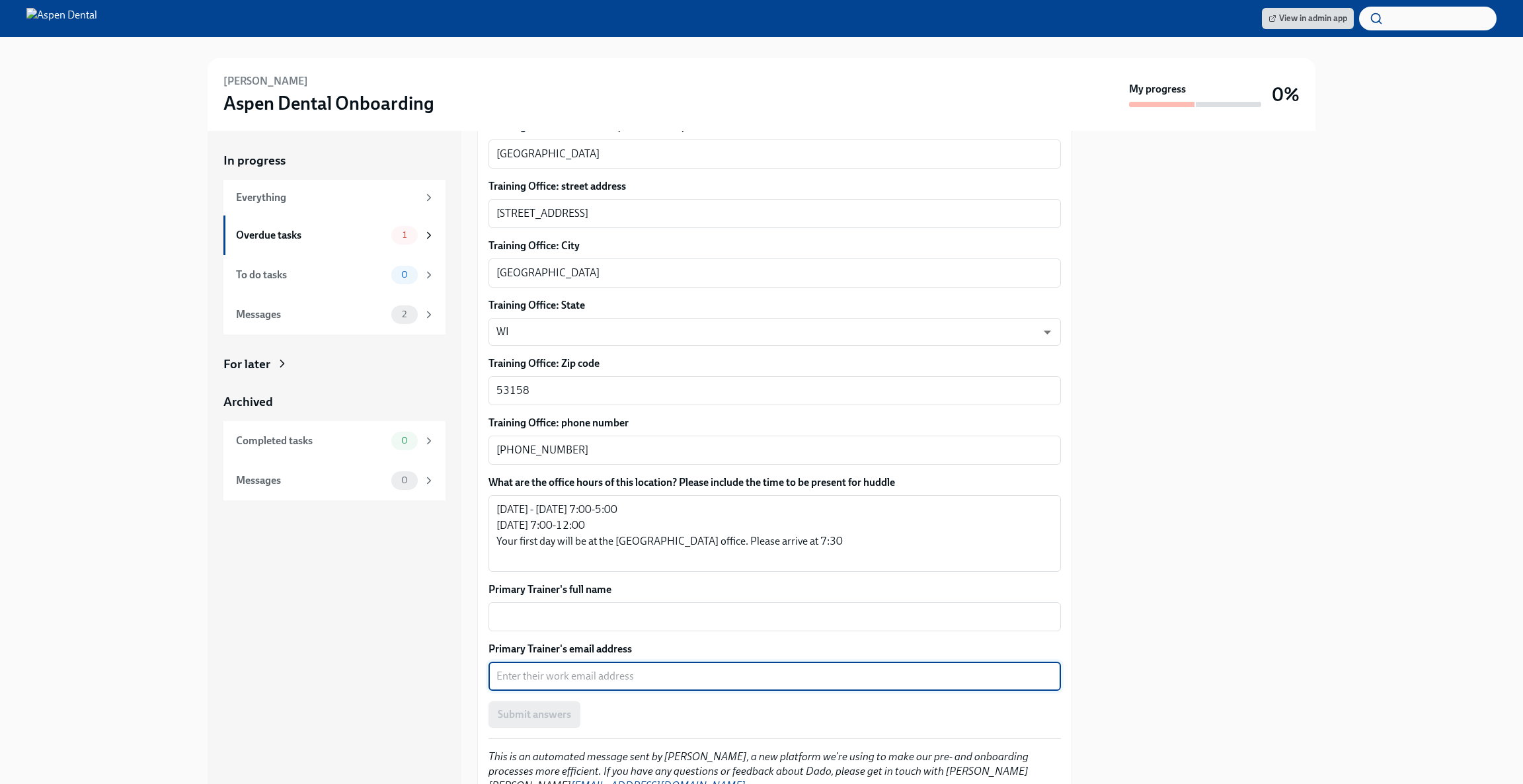
click at [537, 703] on div "Submit answers" at bounding box center [775, 714] width 572 height 26
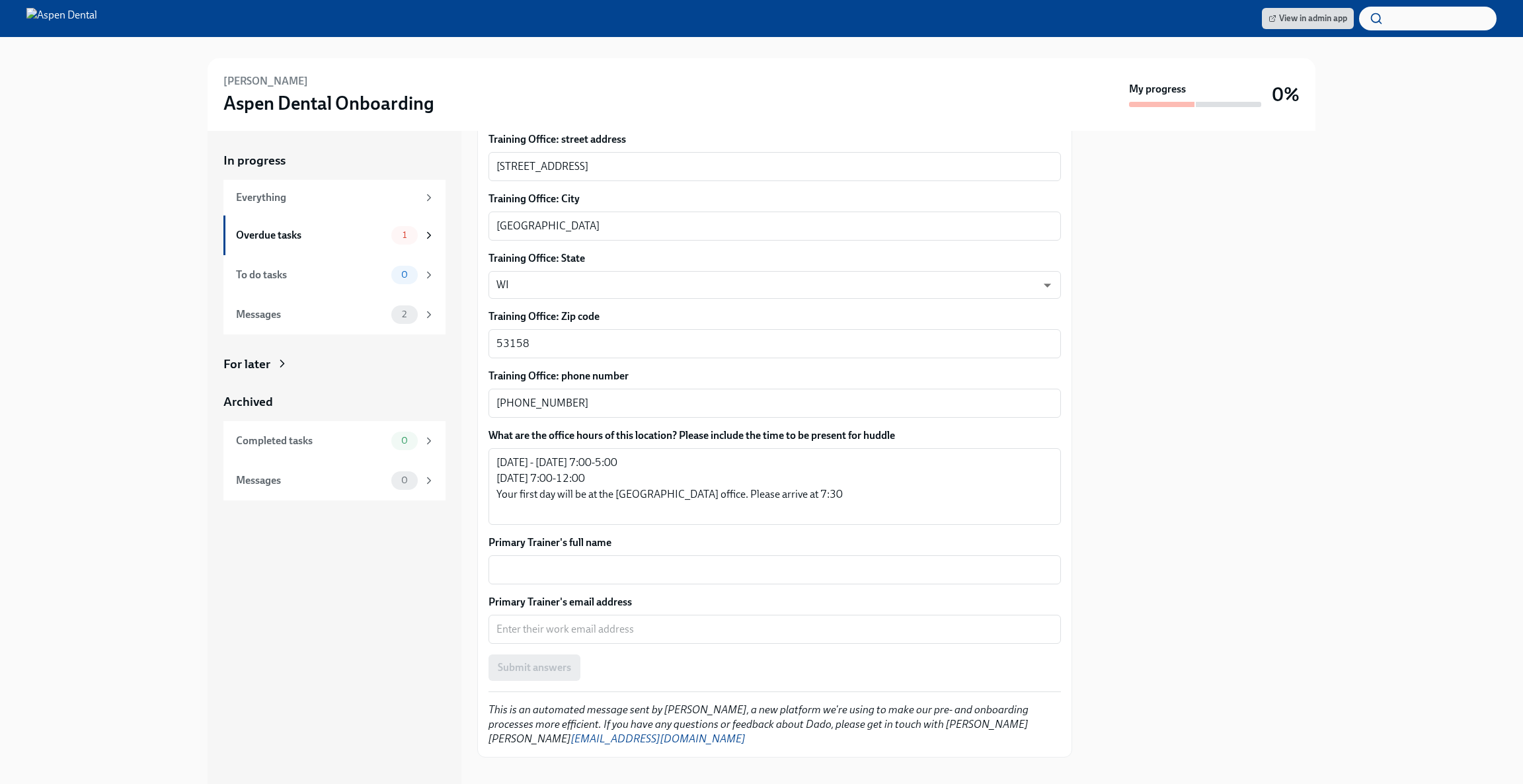
scroll to position [684, 0]
click at [316, 313] on div "Messages" at bounding box center [310, 314] width 150 height 15
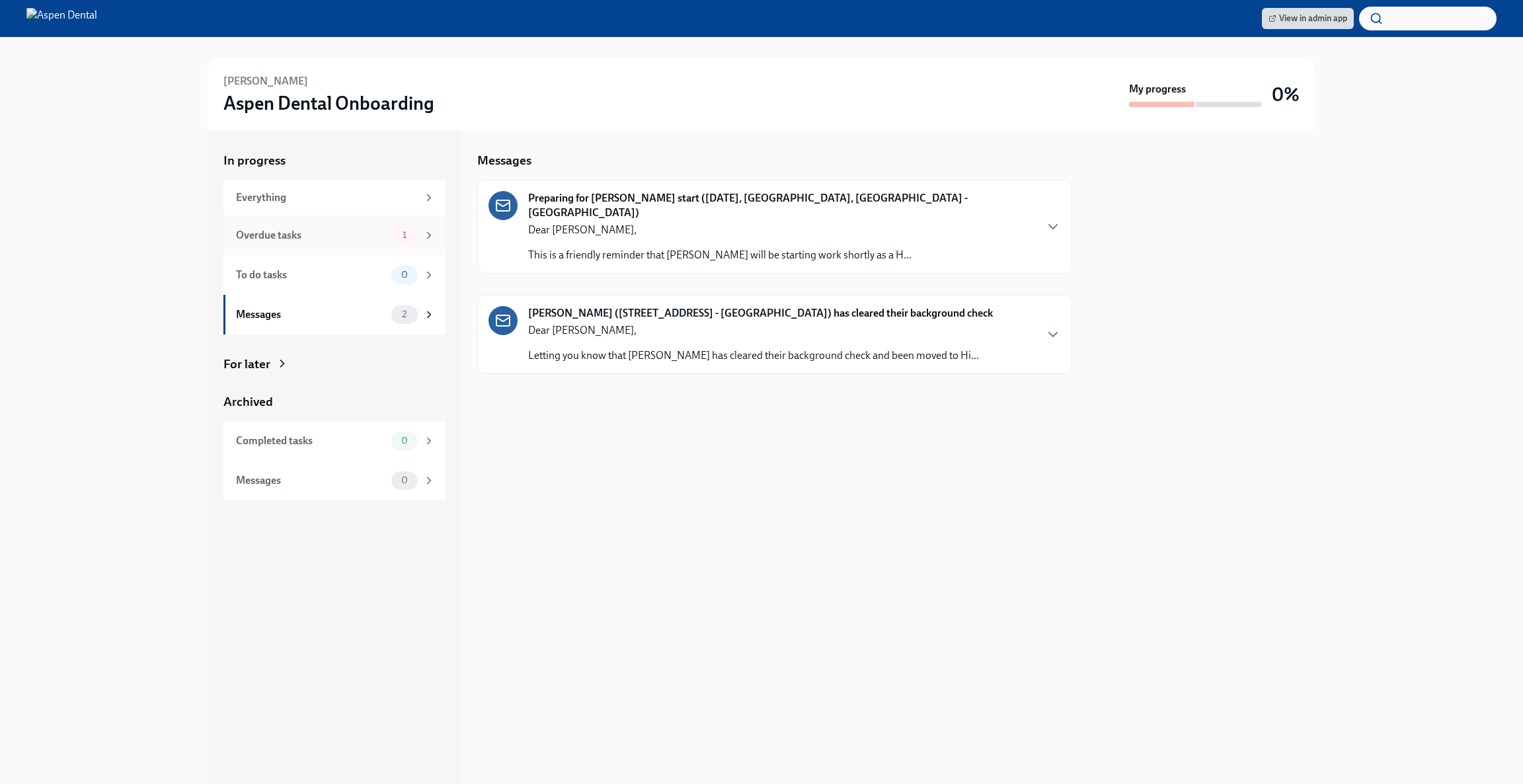
click at [312, 229] on div "Overdue tasks" at bounding box center [310, 235] width 150 height 15
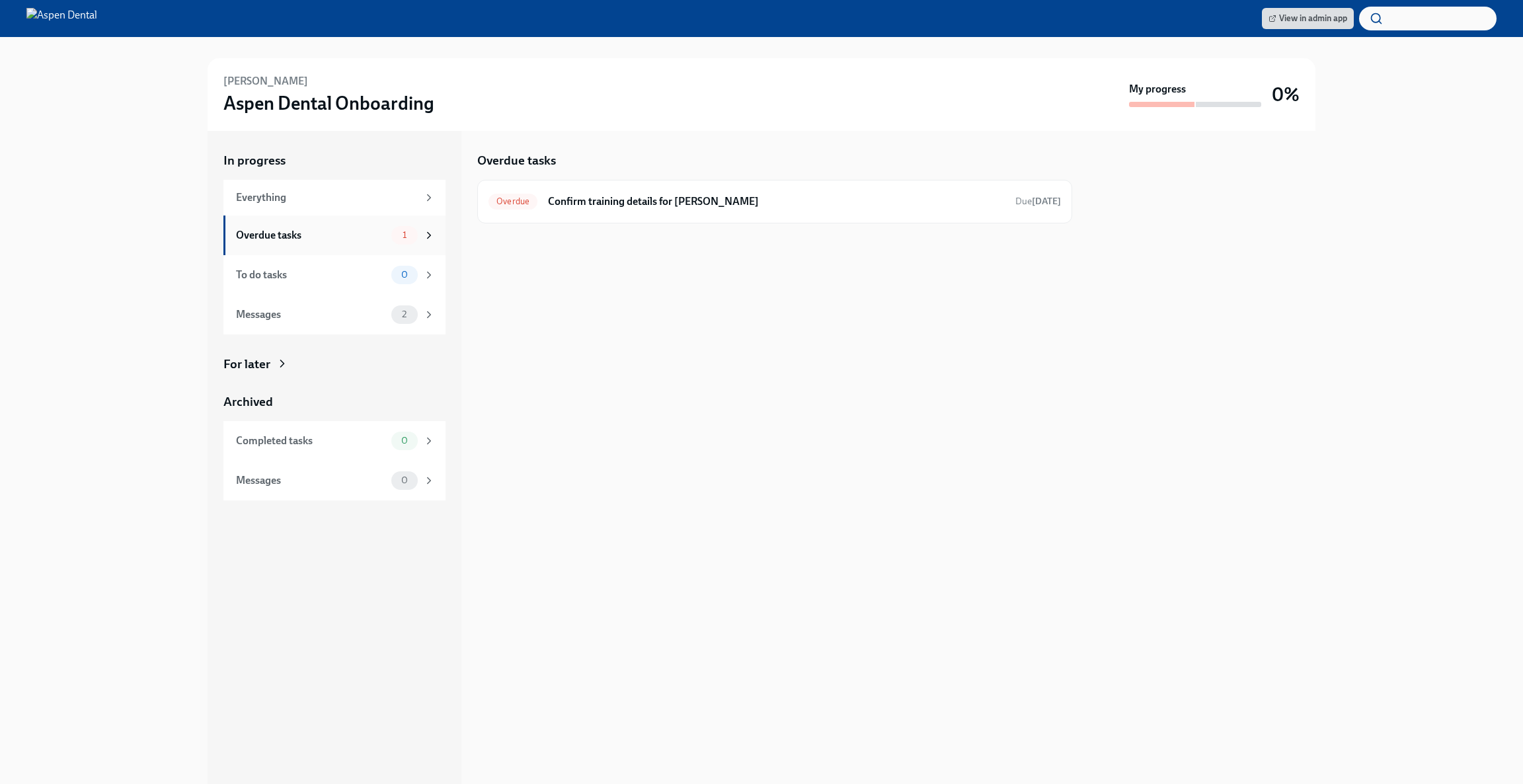
click at [312, 230] on div "Overdue tasks" at bounding box center [310, 235] width 150 height 15
click at [425, 229] on icon at bounding box center [429, 235] width 12 height 12
click at [423, 230] on icon at bounding box center [429, 235] width 12 height 12
click at [644, 202] on h6 "Confirm training details for [PERSON_NAME]" at bounding box center [776, 201] width 457 height 15
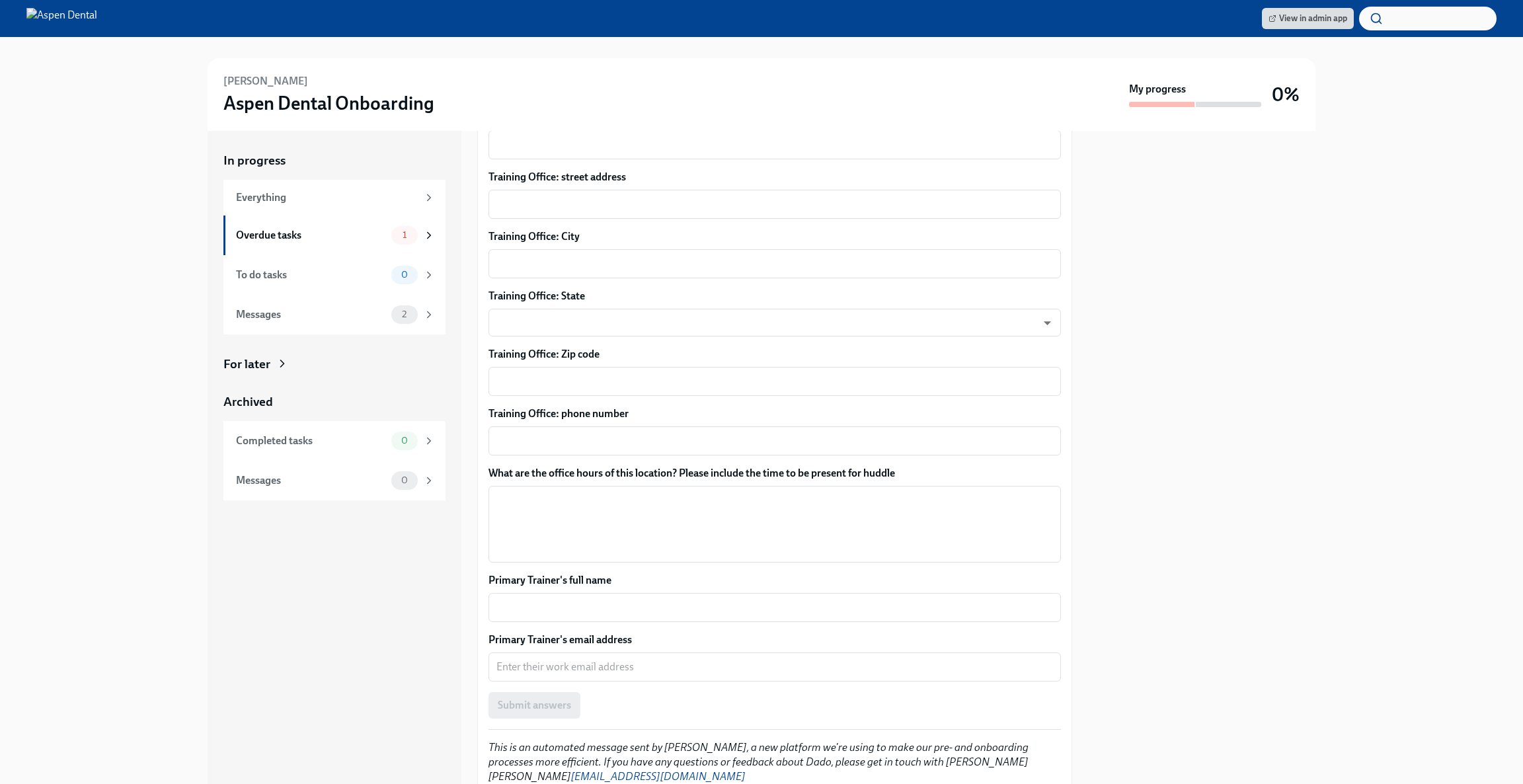
scroll to position [684, 0]
